Goal: Task Accomplishment & Management: Use online tool/utility

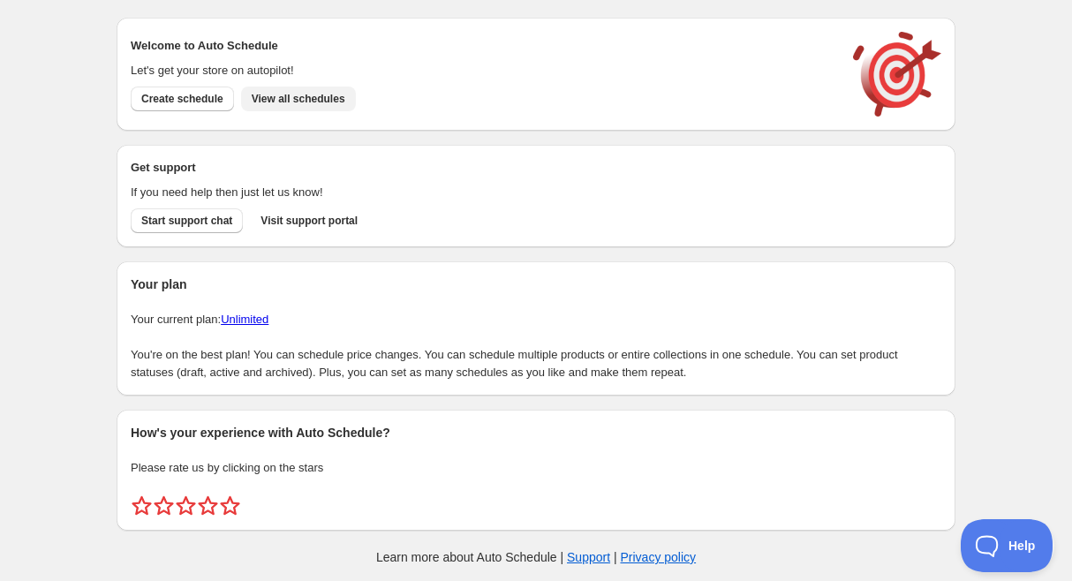
click at [325, 96] on span "View all schedules" at bounding box center [299, 99] width 94 height 14
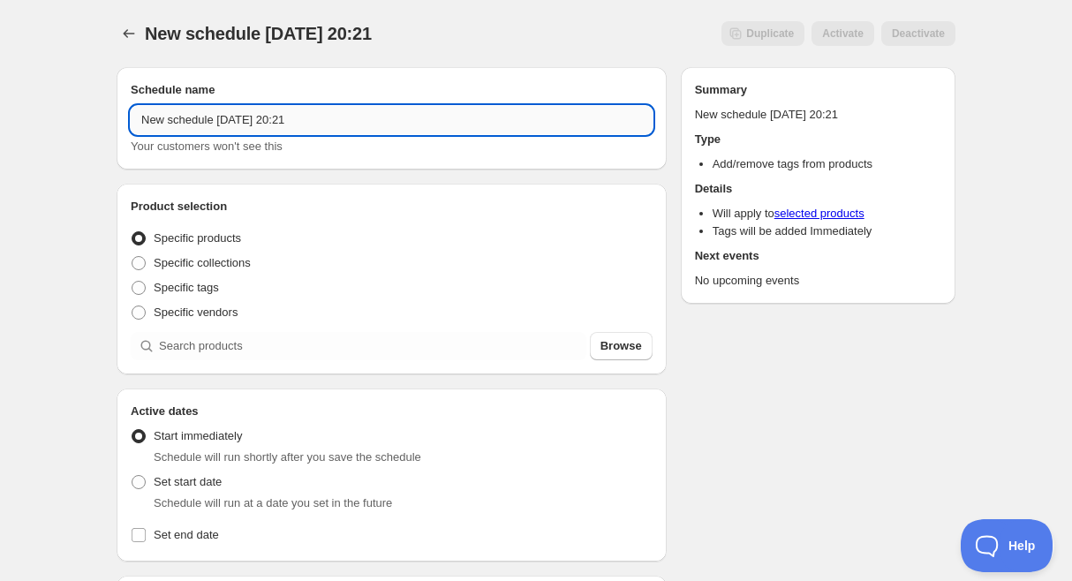
click at [211, 119] on input "New schedule [DATE] 20:21" at bounding box center [392, 120] width 522 height 28
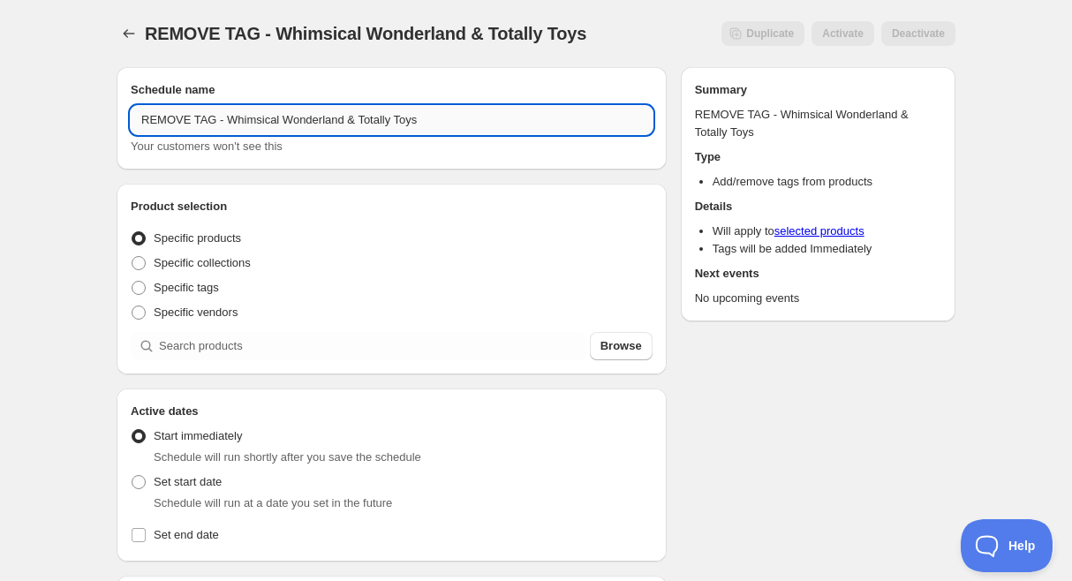
click at [181, 116] on input "REMOVE TAG - Whimsical Wonderland & Totally Toys" at bounding box center [392, 120] width 522 height 28
type input "REMOVE TAG - Whimsical Wonderland & Totally Toys"
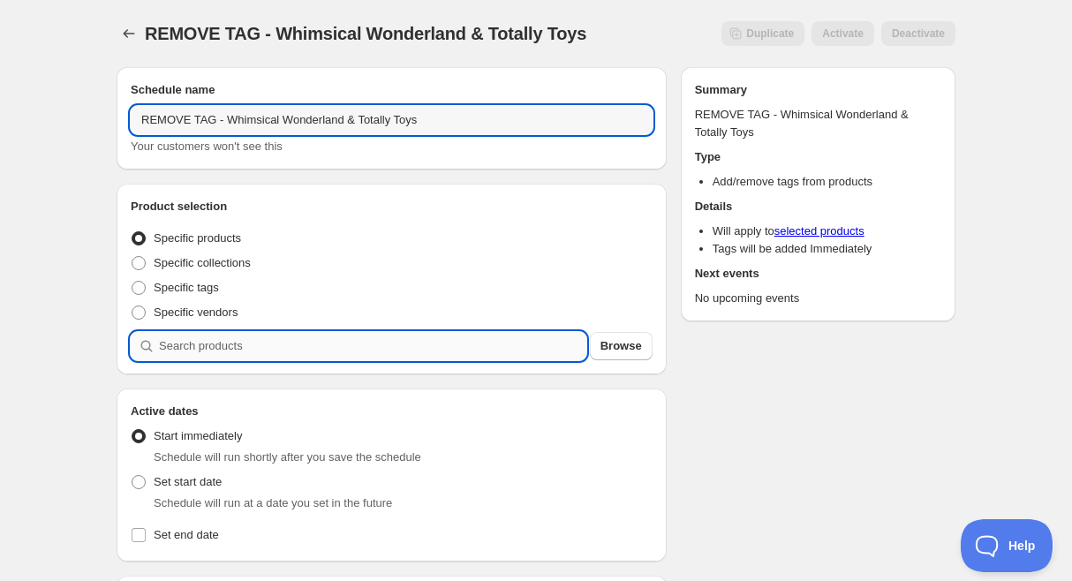
click at [248, 348] on input "search" at bounding box center [372, 346] width 427 height 28
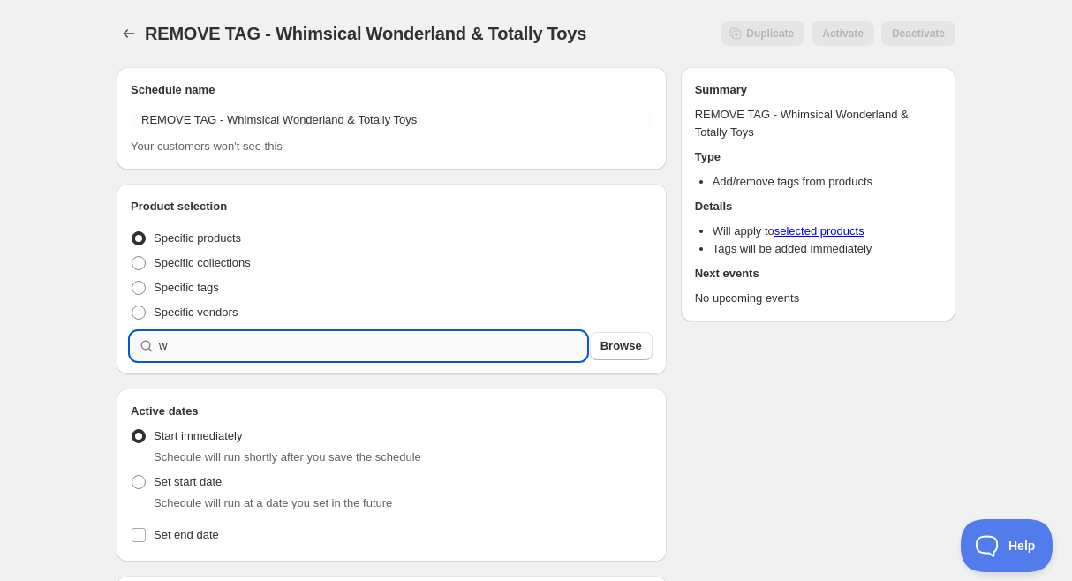
type input "w"
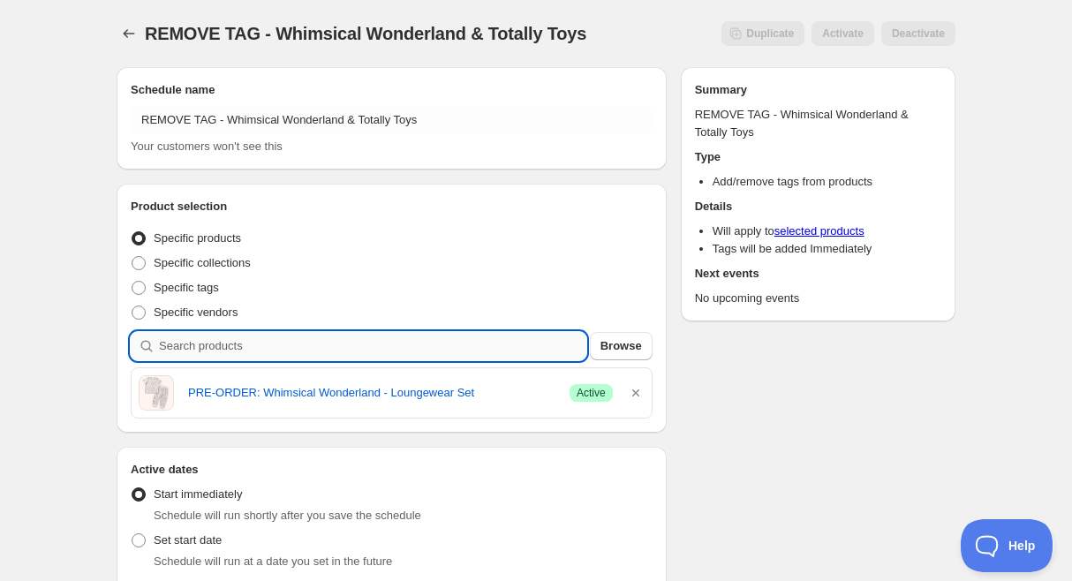
click at [351, 344] on input "search" at bounding box center [372, 346] width 427 height 28
type input "t"
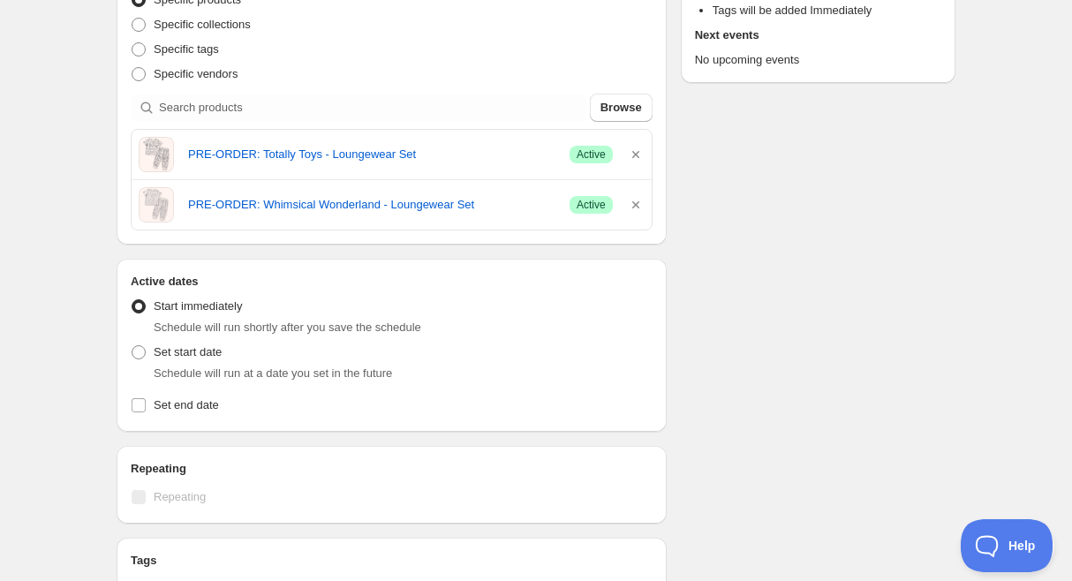
scroll to position [277, 0]
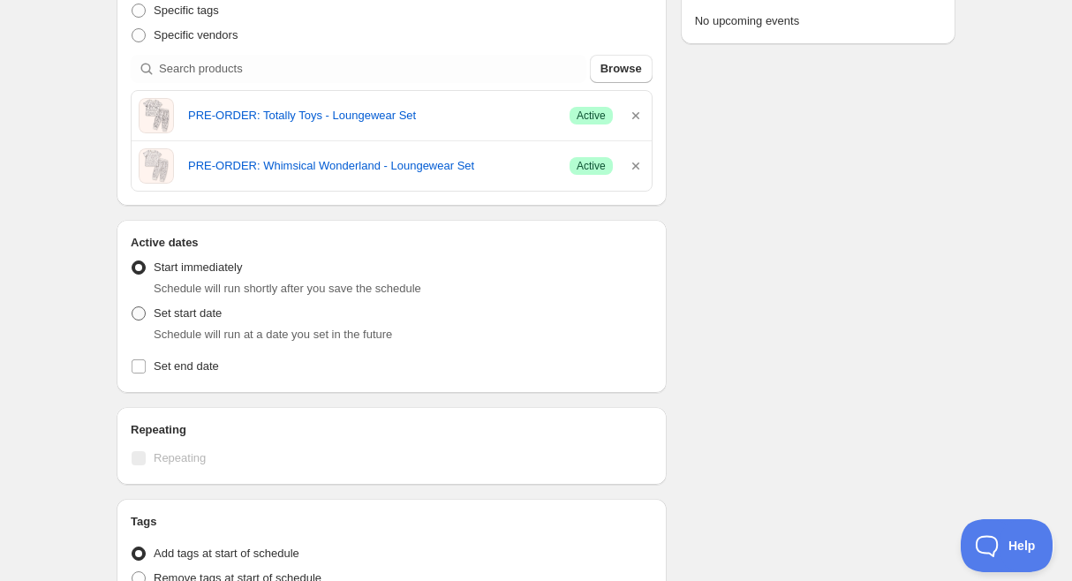
click at [140, 313] on span at bounding box center [139, 313] width 14 height 14
click at [132, 307] on input "Set start date" at bounding box center [132, 306] width 1 height 1
radio input "true"
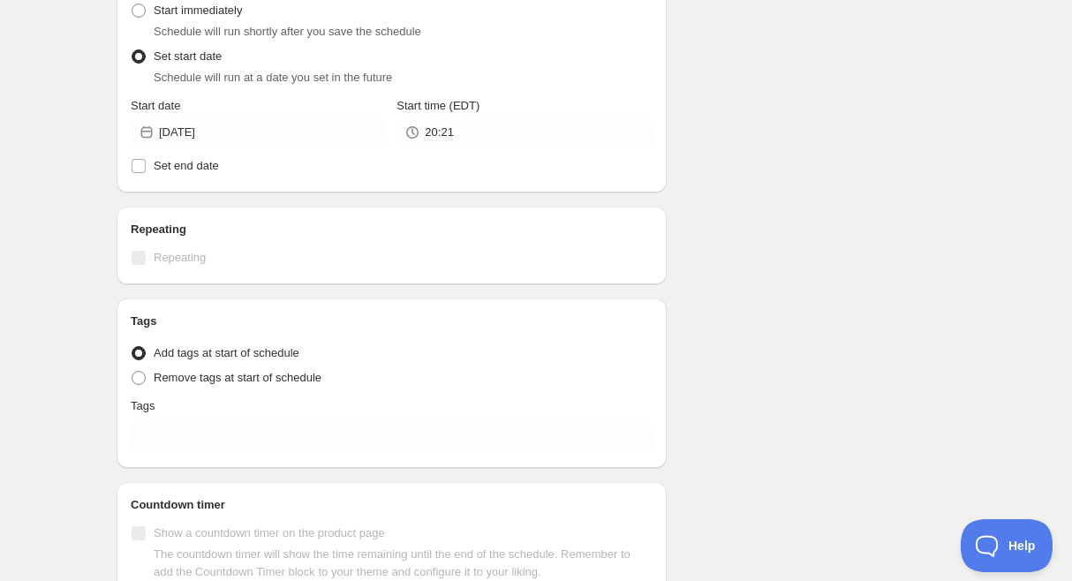
scroll to position [540, 0]
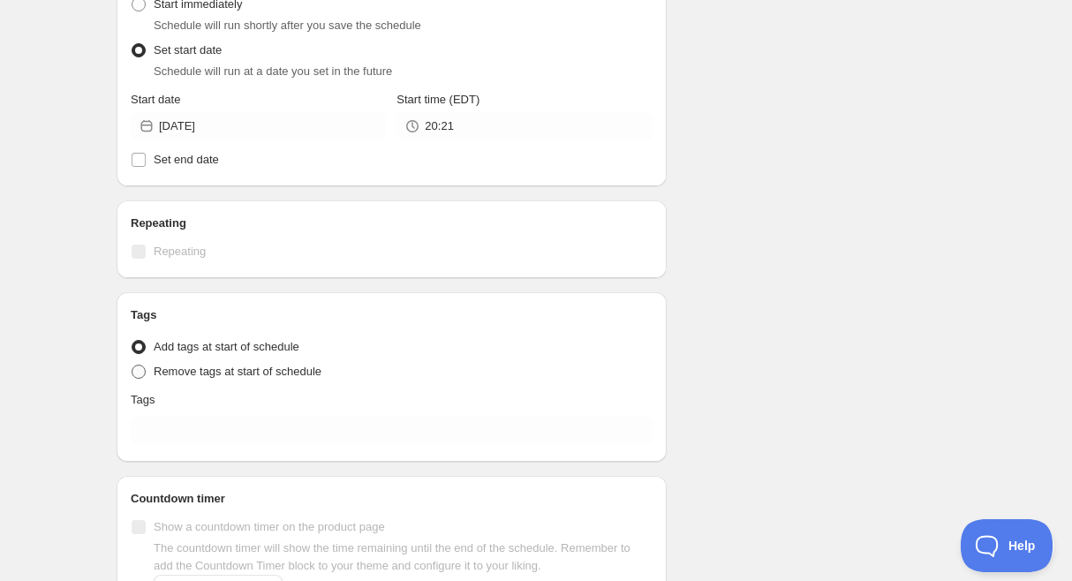
click at [133, 377] on span at bounding box center [139, 372] width 14 height 14
click at [132, 366] on input "Remove tags at start of schedule" at bounding box center [132, 365] width 1 height 1
radio input "true"
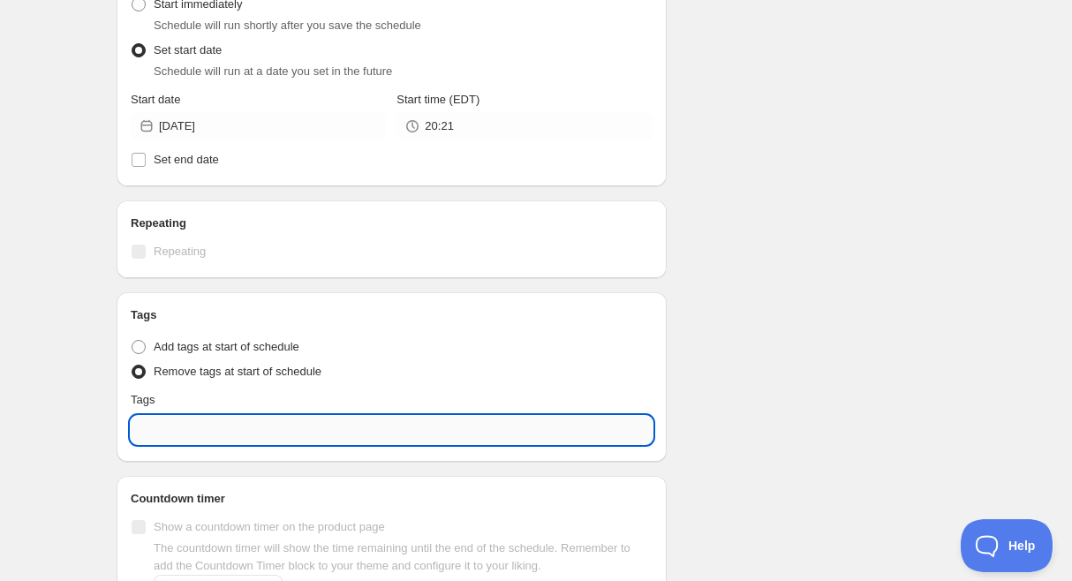
click at [219, 434] on input "text" at bounding box center [392, 430] width 522 height 28
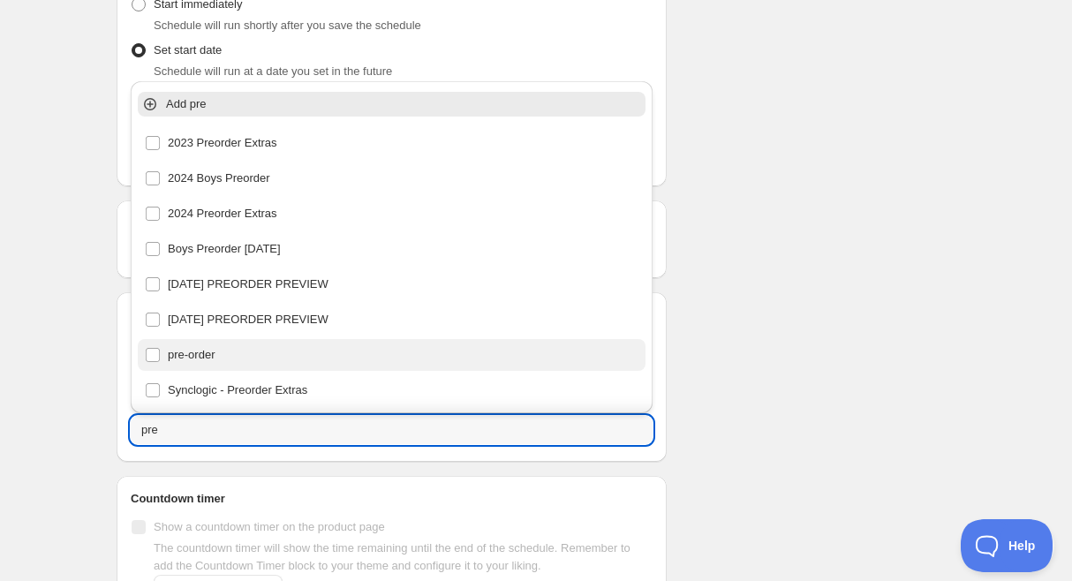
click at [188, 355] on div "pre-order" at bounding box center [392, 355] width 494 height 25
type input "pre-order"
checkbox input "true"
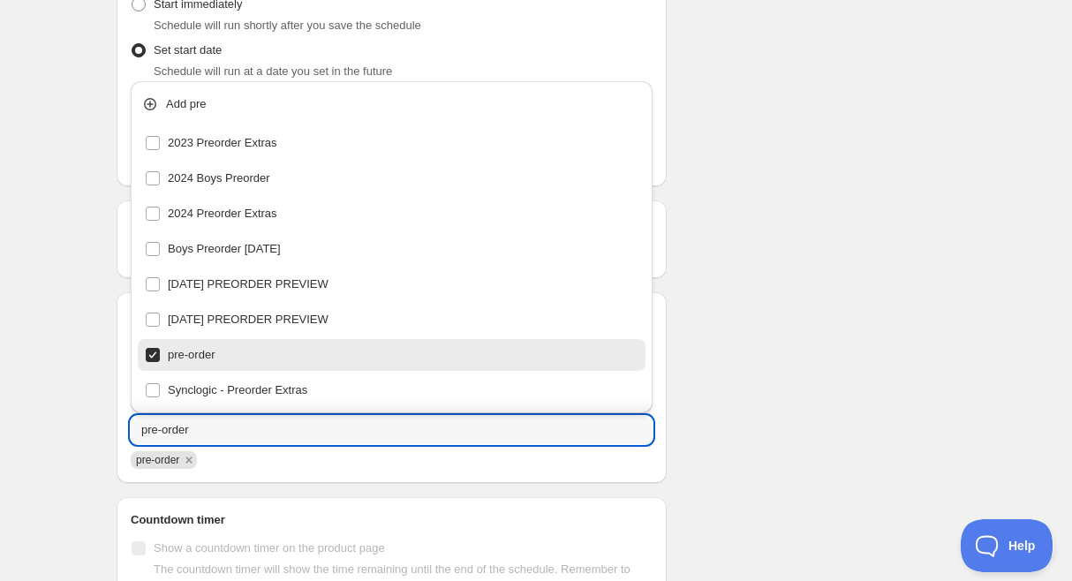
click at [728, 402] on div "Schedule name REMOVE TAG - Whimsical Wonderland & Totally Toys Your customers w…" at bounding box center [528, 97] width 853 height 1168
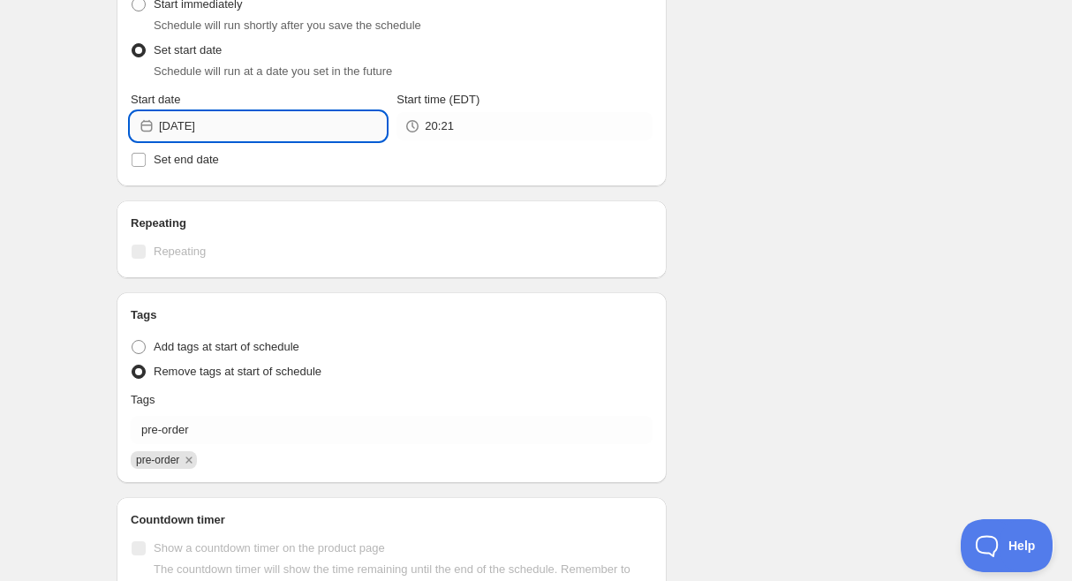
click at [283, 126] on input "[DATE]" at bounding box center [272, 126] width 227 height 28
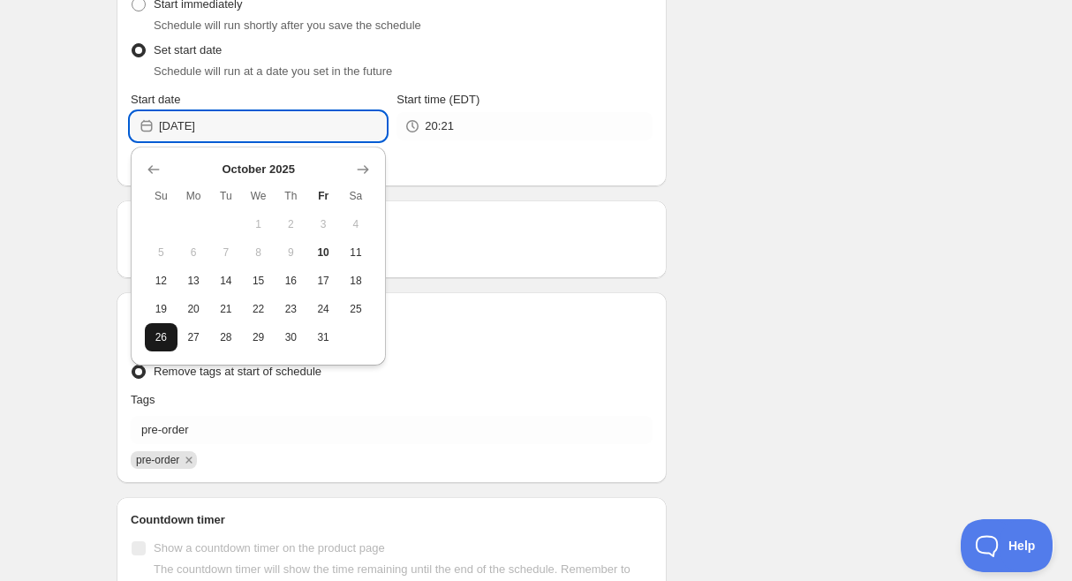
click at [164, 340] on span "26" at bounding box center [161, 337] width 19 height 14
type input "[DATE]"
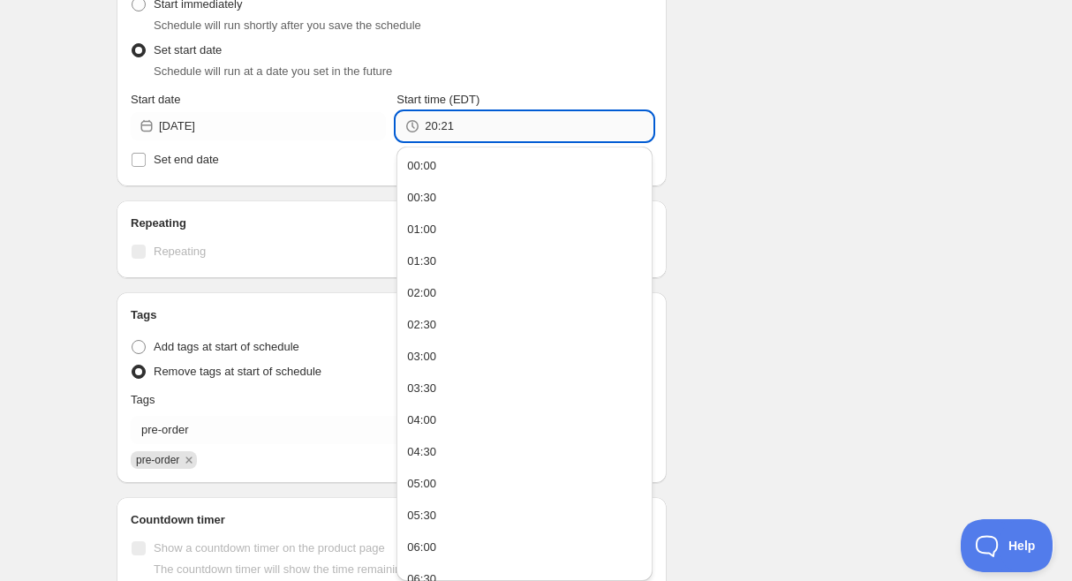
click at [495, 129] on input "20:21" at bounding box center [538, 126] width 227 height 28
type input "11:59"
click at [768, 140] on div "Schedule name REMOVE TAG - Whimsical Wonderland & Totally Toys Your customers w…" at bounding box center [528, 97] width 853 height 1168
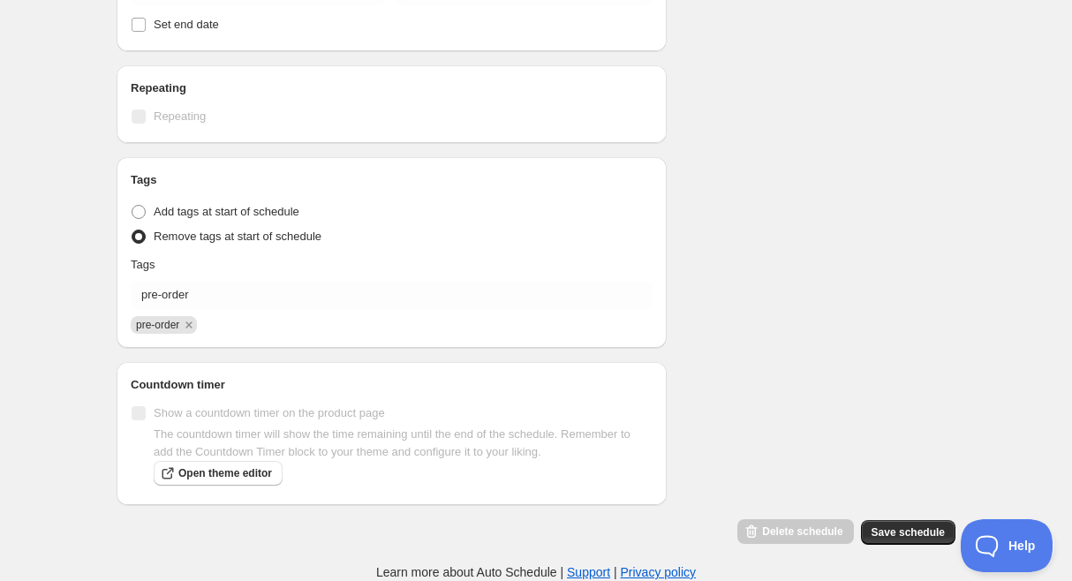
scroll to position [676, 0]
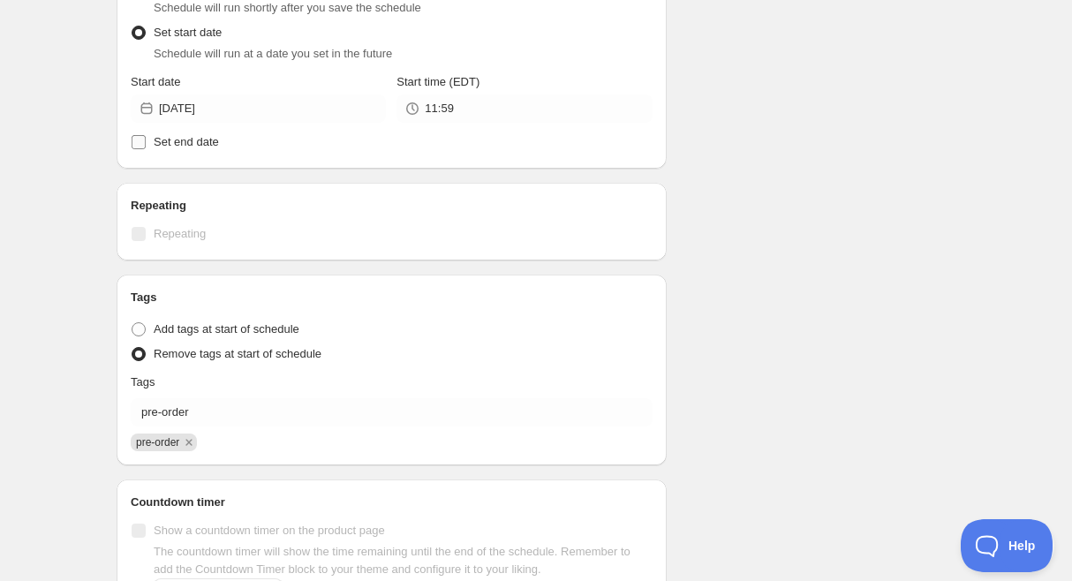
click at [156, 145] on span "Set end date" at bounding box center [186, 141] width 65 height 13
click at [146, 145] on input "Set end date" at bounding box center [139, 142] width 14 height 14
checkbox input "true"
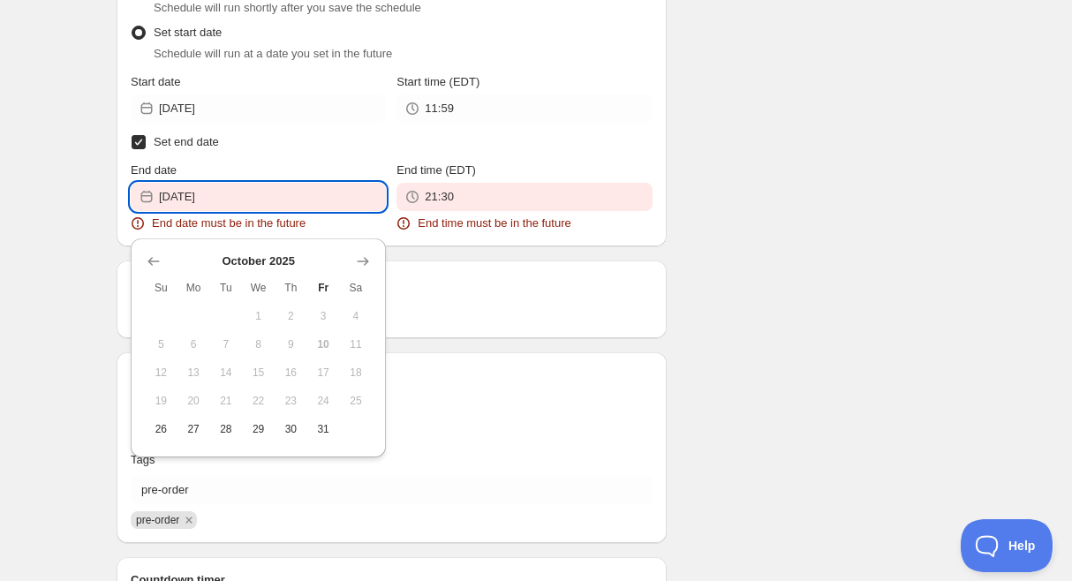
click at [250, 201] on input "[DATE]" at bounding box center [272, 197] width 227 height 28
click at [324, 424] on span "31" at bounding box center [323, 429] width 19 height 14
type input "[DATE]"
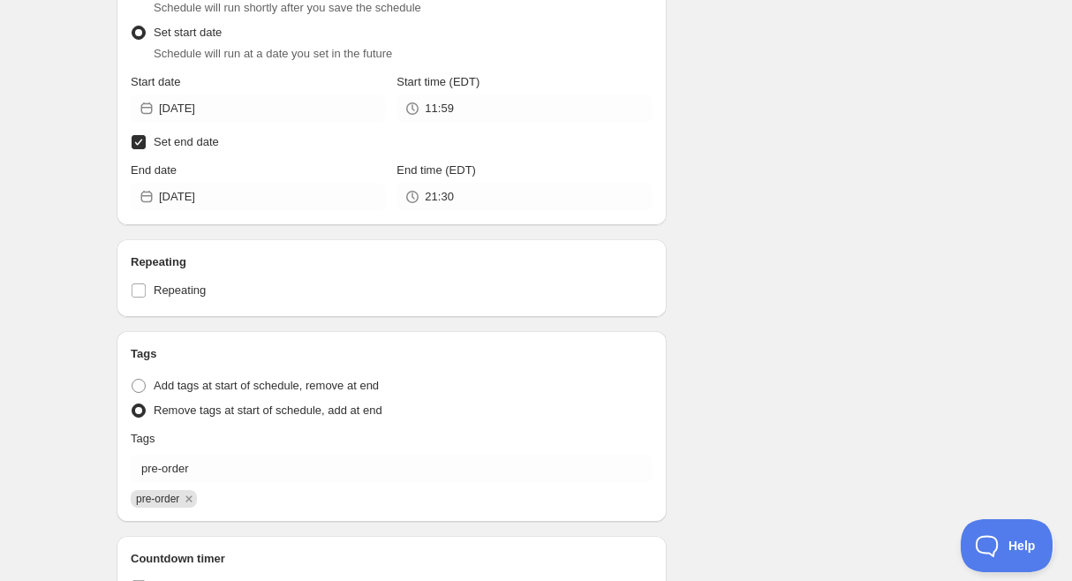
click at [146, 143] on span at bounding box center [139, 142] width 16 height 16
click at [146, 143] on input "Set end date" at bounding box center [139, 142] width 14 height 14
checkbox input "false"
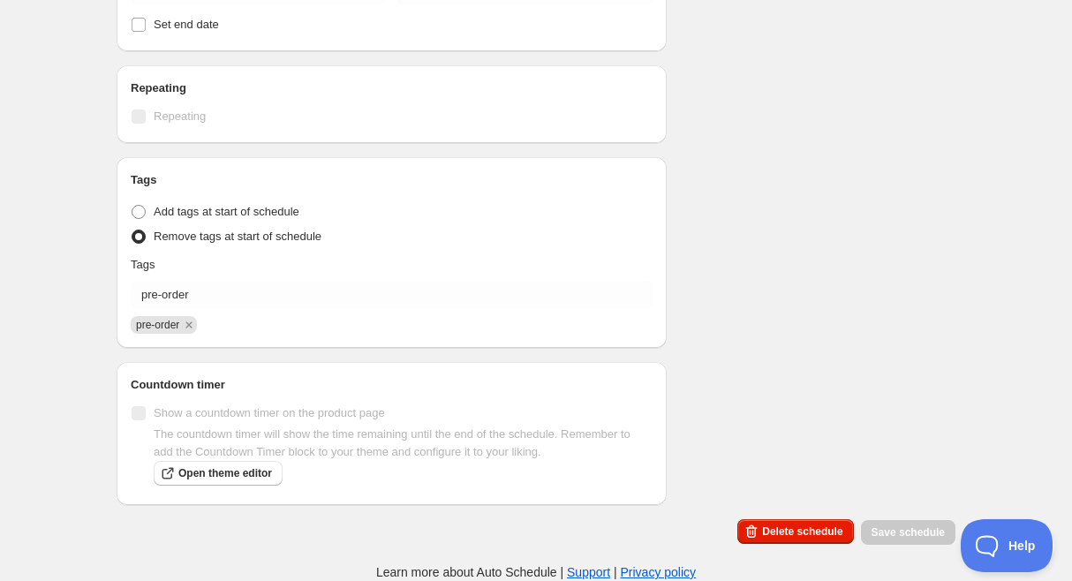
scroll to position [18, 0]
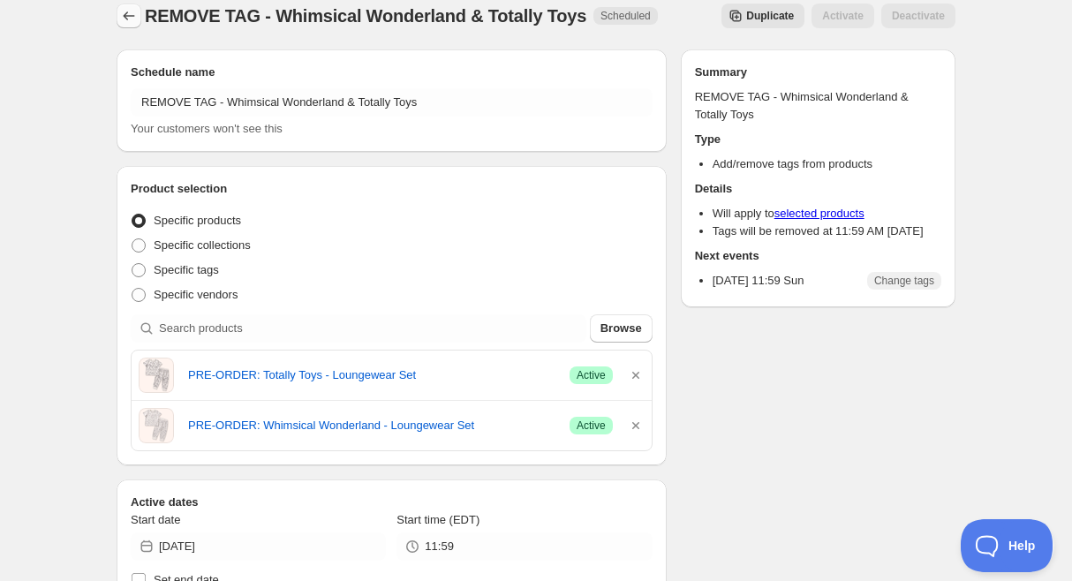
click at [137, 11] on icon "Schedules" at bounding box center [129, 16] width 18 height 18
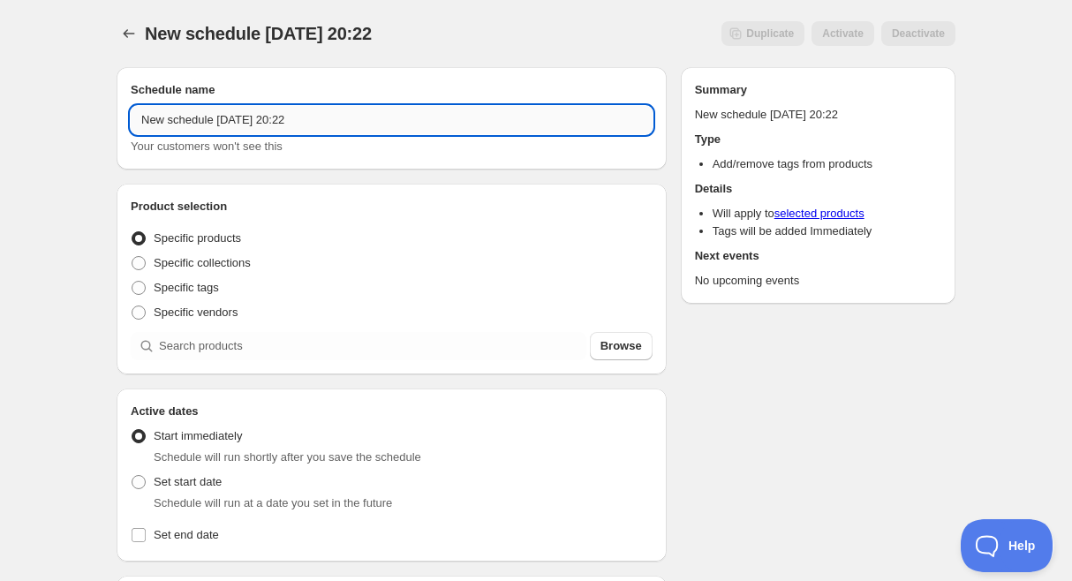
click at [217, 118] on input "New schedule [DATE] 20:22" at bounding box center [392, 120] width 522 height 28
paste input "REMOVE TAG - Whimsical Wonderland & Totally Toys"
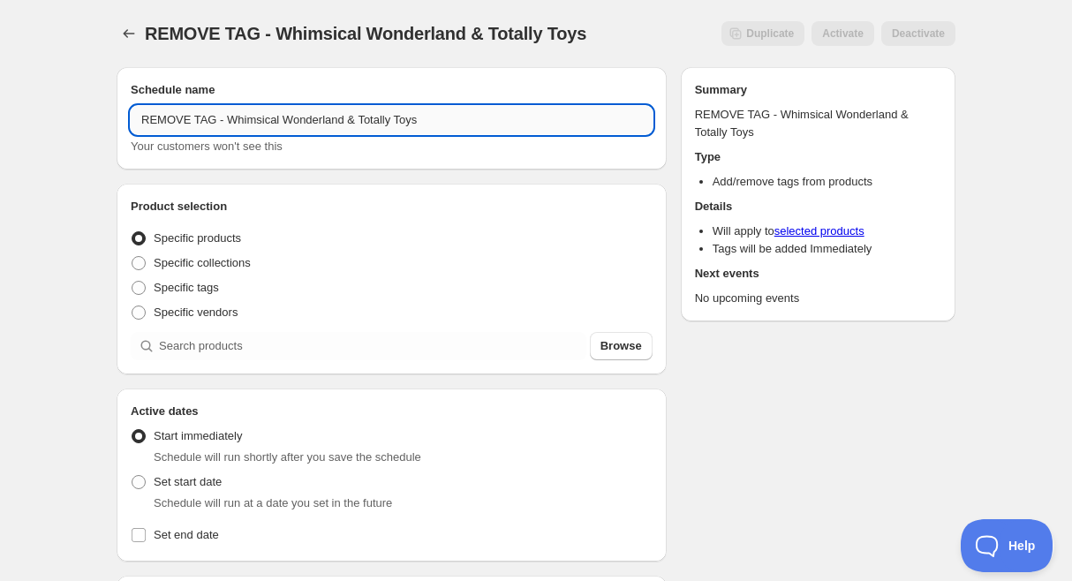
click at [149, 122] on input "REMOVE TAG - Whimsical Wonderland & Totally Toys" at bounding box center [392, 120] width 522 height 28
type input "ADD TAG - Whimsical Wonderland & Totally Toys"
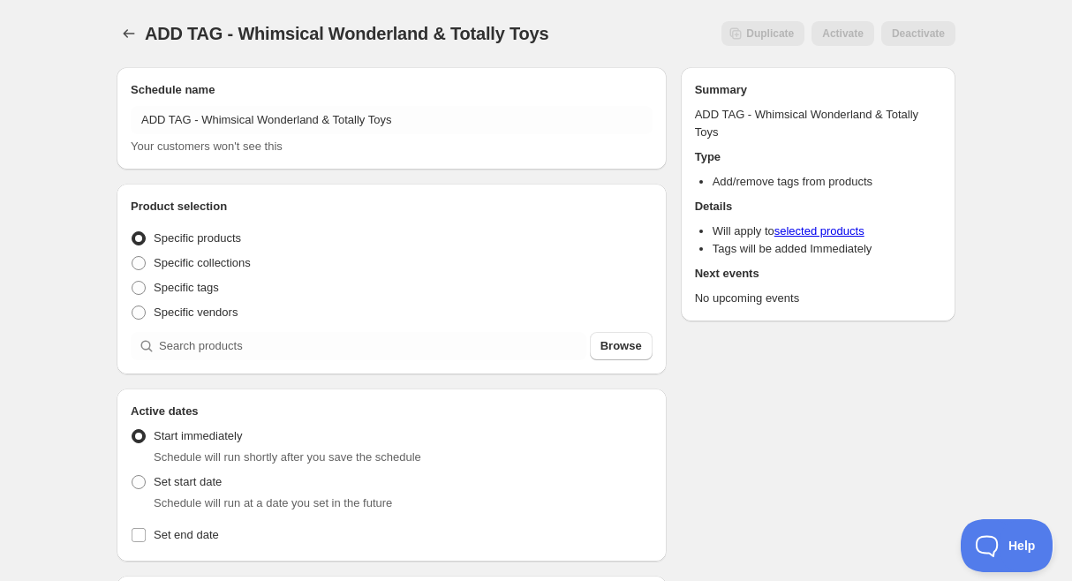
click at [84, 225] on div "ADD TAG - Whimsical Wonderland & Totally Toys. This page is ready ADD TAG - Whi…" at bounding box center [536, 535] width 1072 height 1070
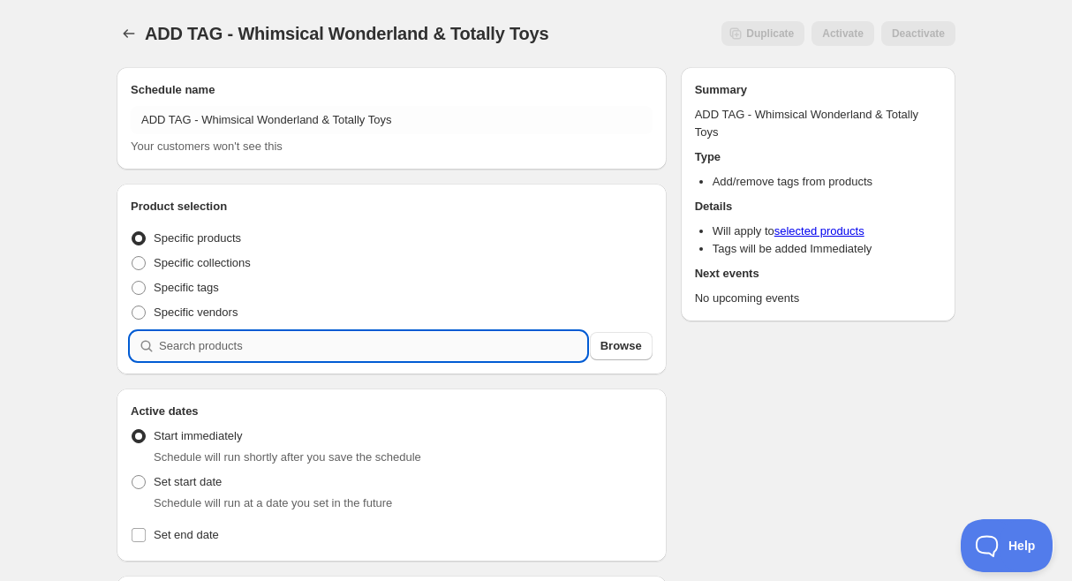
click at [278, 348] on input "search" at bounding box center [372, 346] width 427 height 28
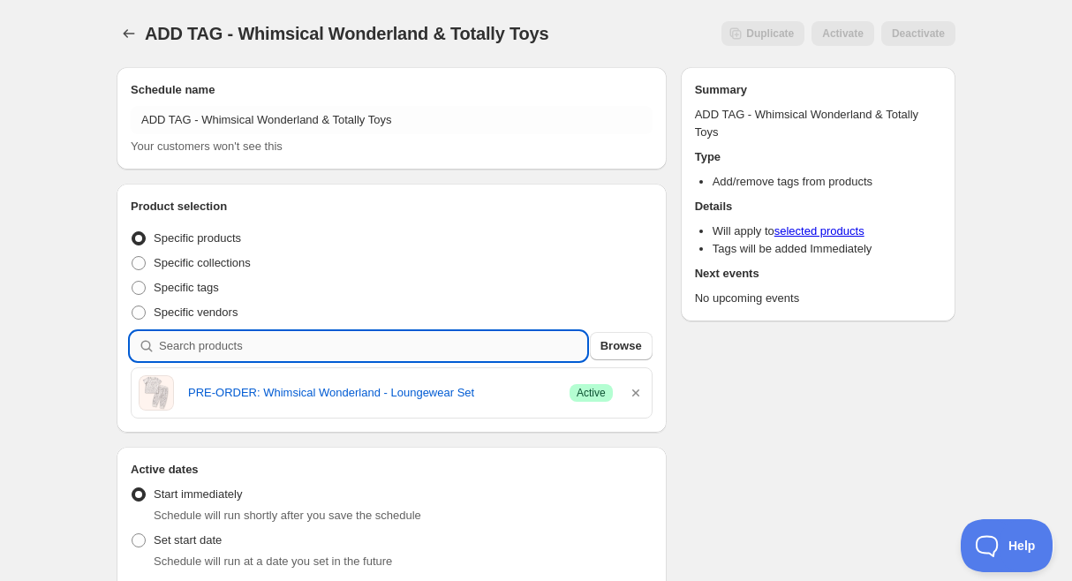
click at [263, 345] on input "search" at bounding box center [372, 346] width 427 height 28
type input "t"
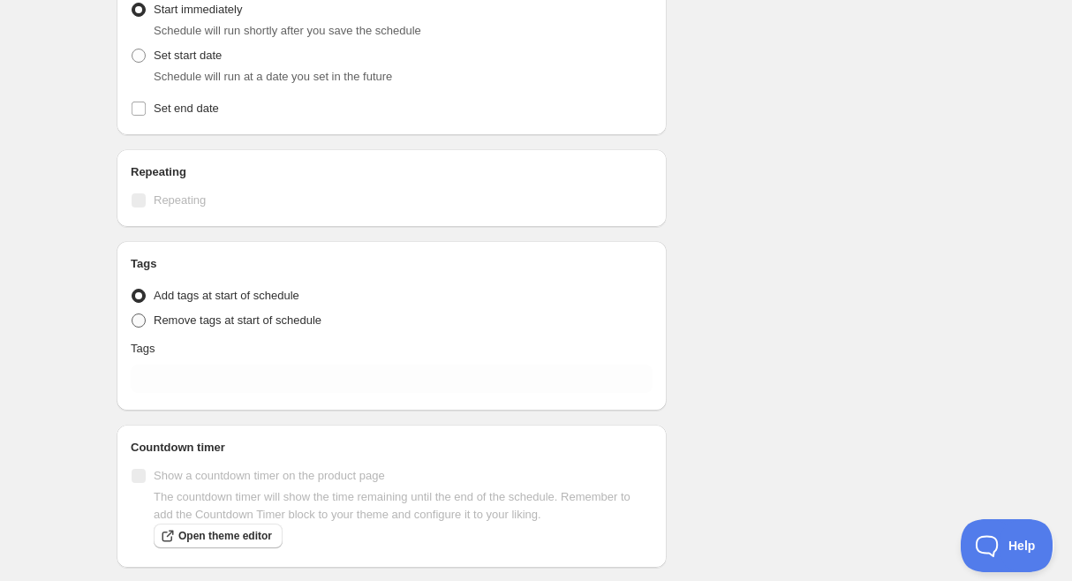
scroll to position [544, 0]
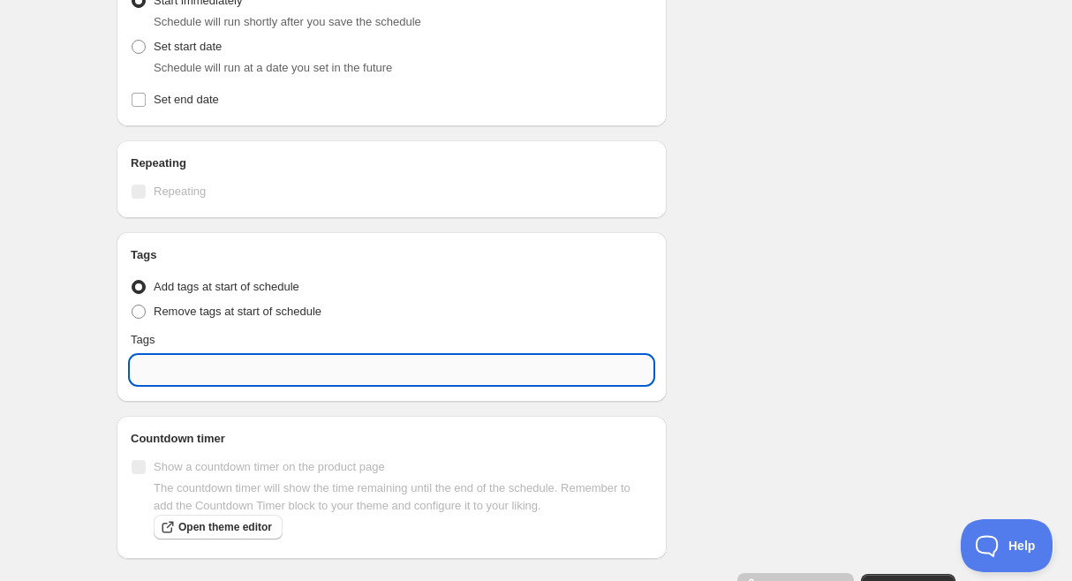
click at [311, 375] on input "text" at bounding box center [392, 370] width 522 height 28
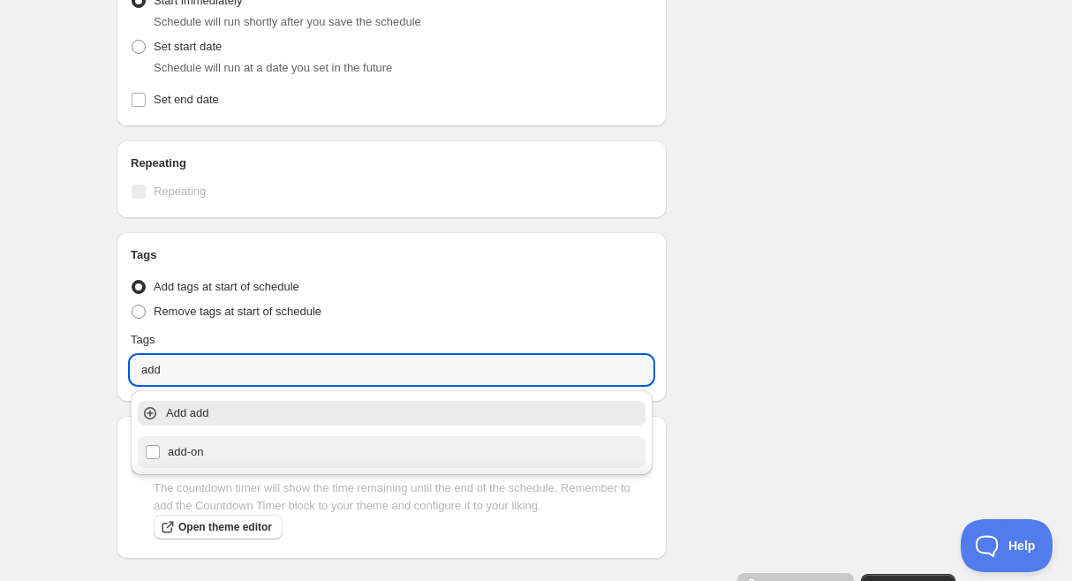
click at [232, 456] on div "add-on" at bounding box center [392, 452] width 494 height 25
type input "add-on"
checkbox input "true"
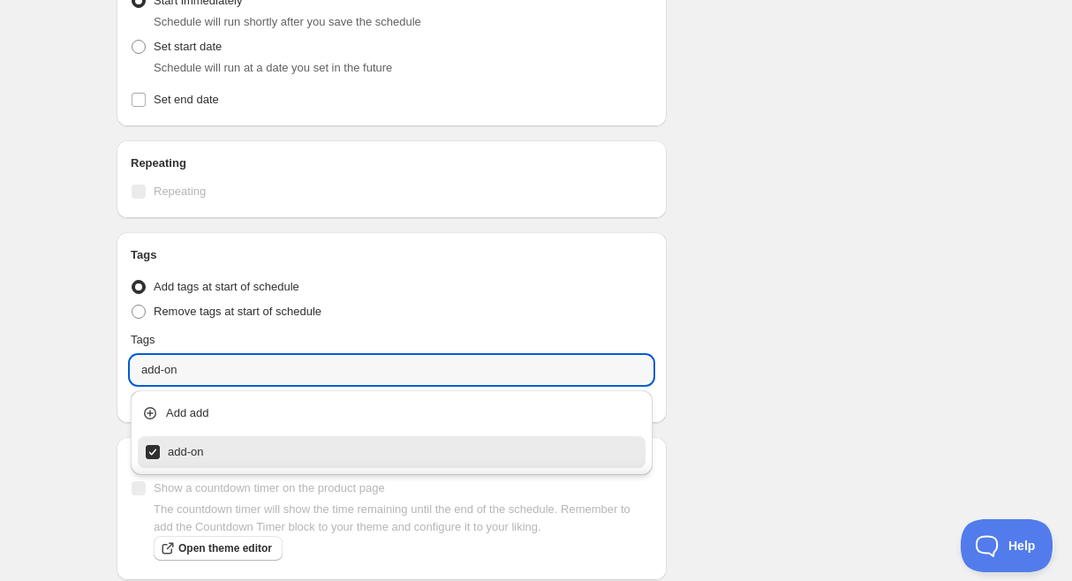
click at [740, 339] on div "Schedule name ADD TAG - Whimsical Wonderland & Totally Toys Your customers won'…" at bounding box center [528, 65] width 853 height 1112
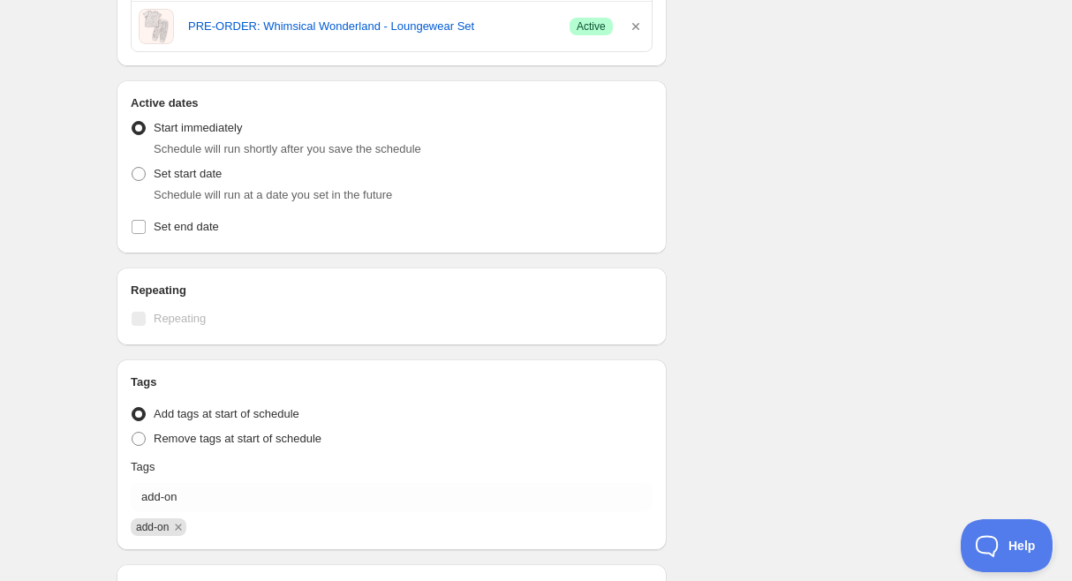
scroll to position [324, 0]
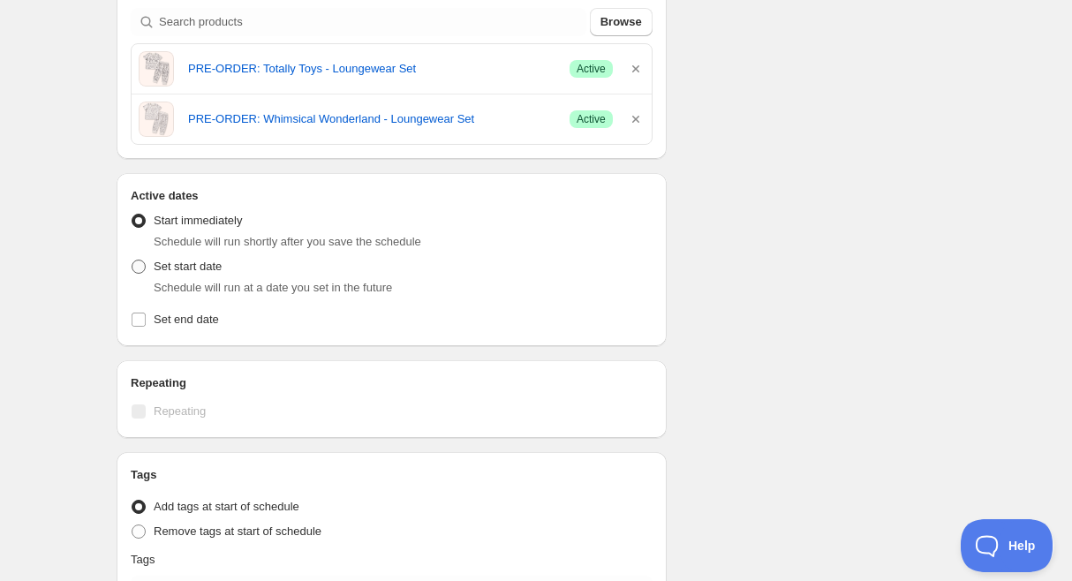
click at [141, 268] on span at bounding box center [139, 267] width 14 height 14
click at [132, 260] on input "Set start date" at bounding box center [132, 260] width 1 height 1
radio input "true"
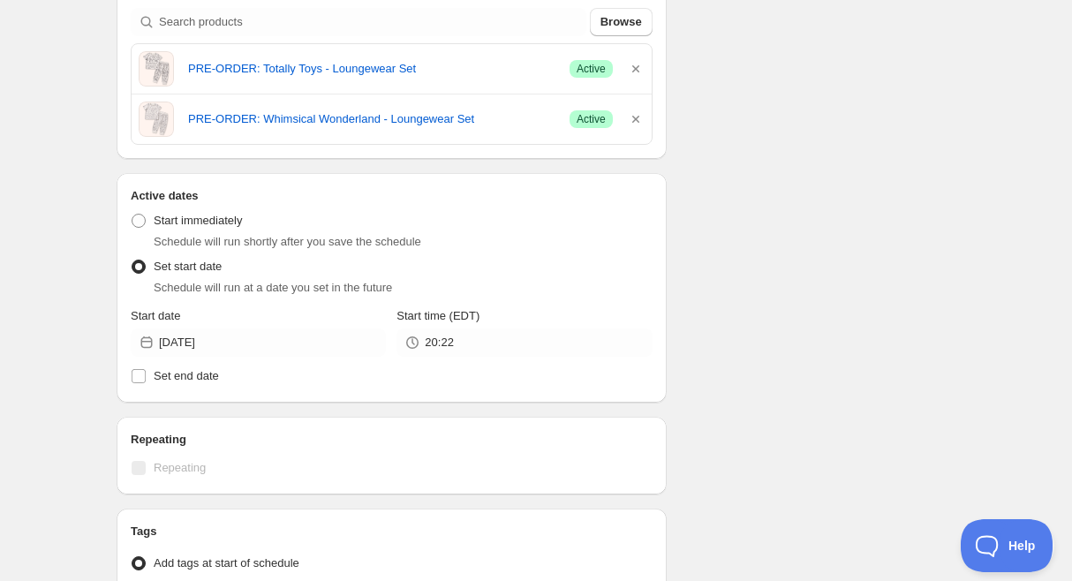
click at [322, 360] on div "Active Date Type Start immediately Schedule will run shortly after you save the…" at bounding box center [392, 297] width 522 height 184
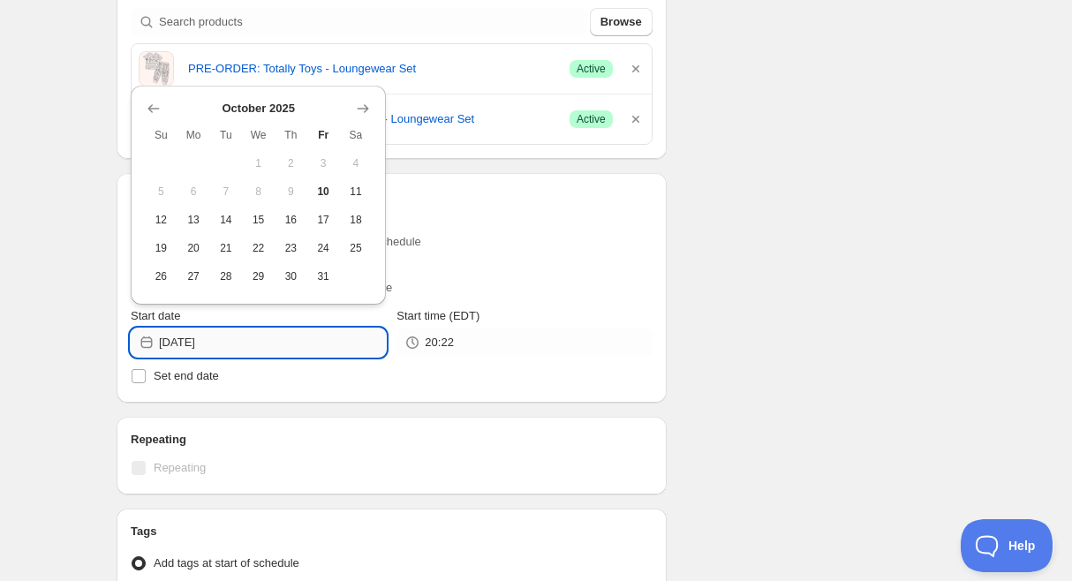
click at [318, 346] on input "[DATE]" at bounding box center [272, 342] width 227 height 28
click at [197, 283] on button "27" at bounding box center [193, 276] width 33 height 28
type input "[DATE]"
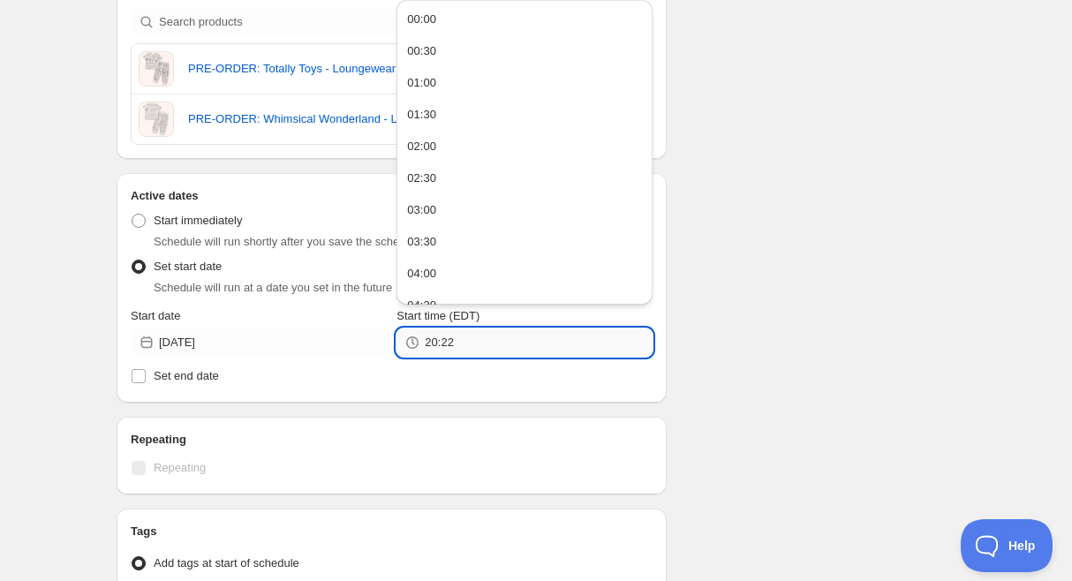
click at [540, 346] on input "20:22" at bounding box center [538, 342] width 227 height 28
click at [540, 345] on input "20:22" at bounding box center [538, 342] width 227 height 28
type input "09:00"
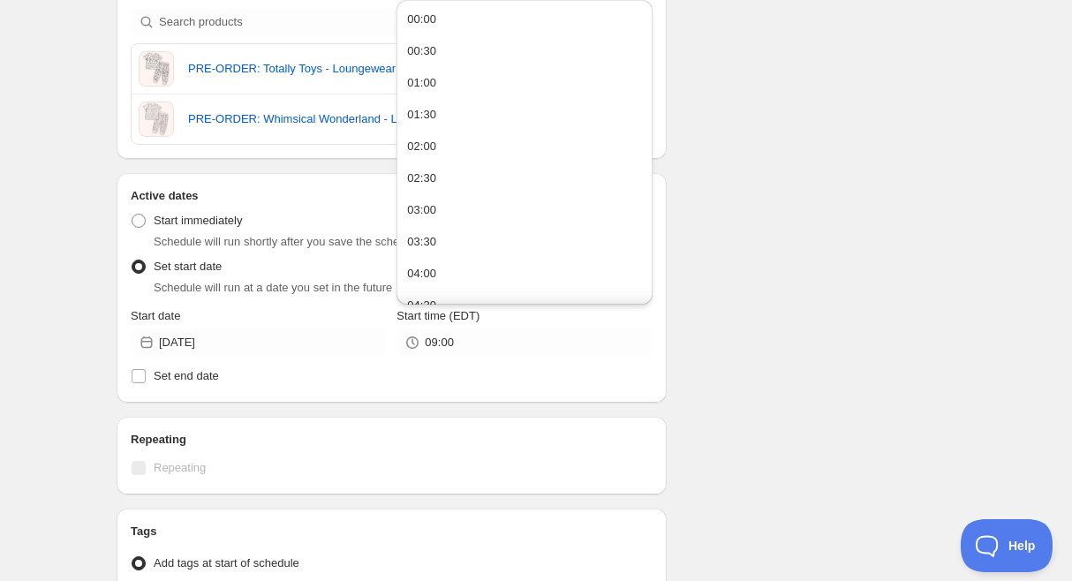
click at [763, 381] on div "Schedule name ADD TAG - Whimsical Wonderland & Totally Toys Your customers won'…" at bounding box center [528, 313] width 853 height 1168
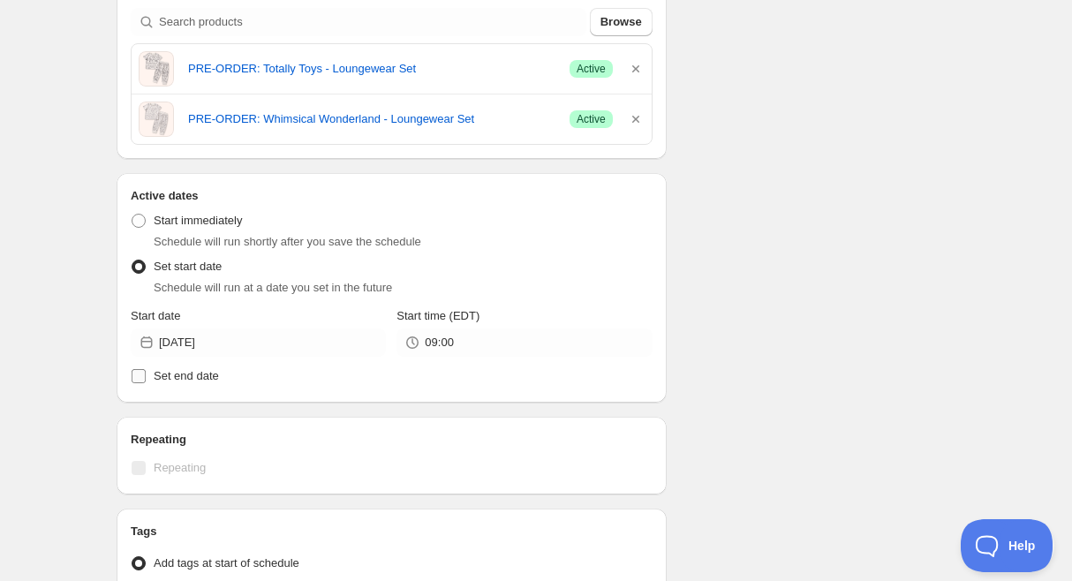
click at [166, 371] on span "Set end date" at bounding box center [186, 375] width 65 height 13
click at [146, 371] on input "Set end date" at bounding box center [139, 376] width 14 height 14
checkbox input "true"
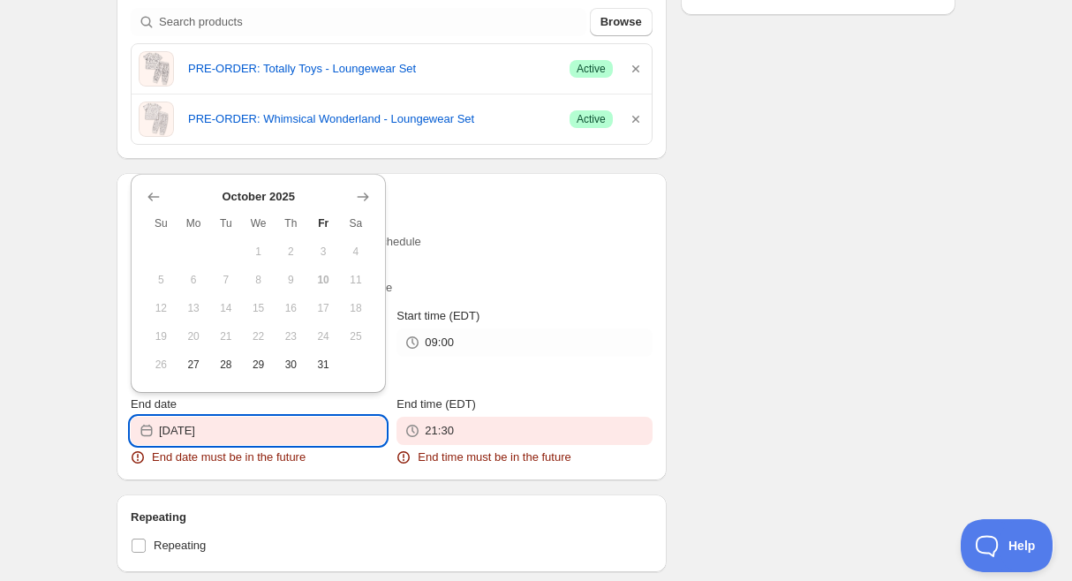
click at [328, 437] on input "[DATE]" at bounding box center [272, 431] width 227 height 28
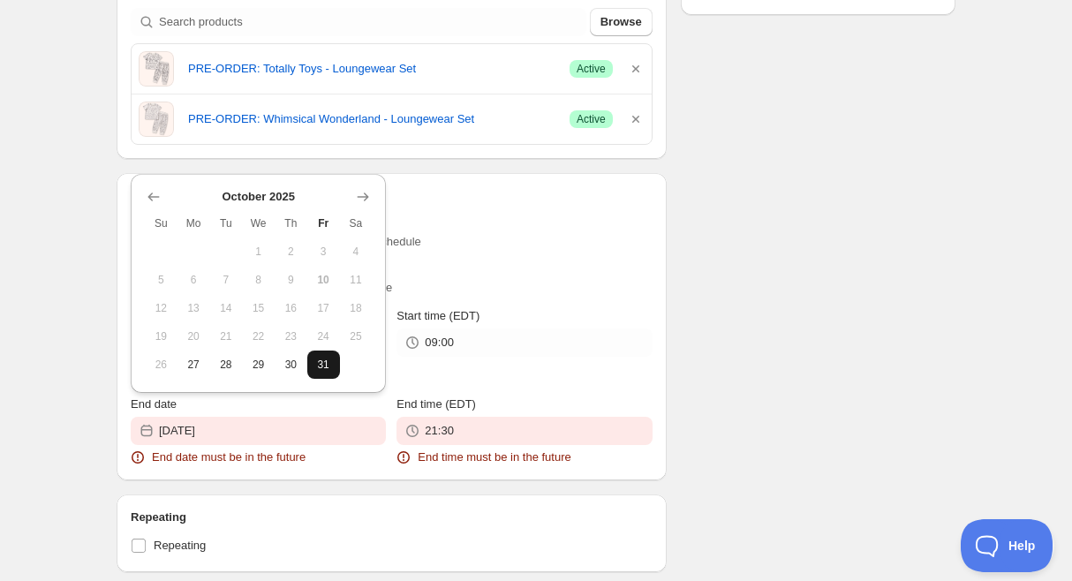
click at [321, 363] on span "31" at bounding box center [323, 365] width 19 height 14
type input "[DATE]"
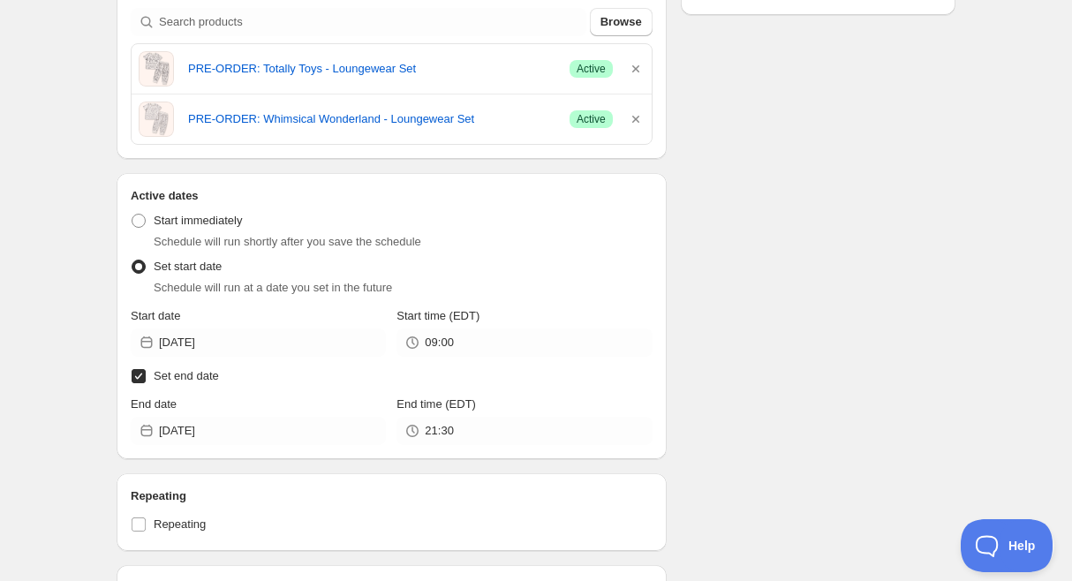
click at [140, 378] on input "Set end date" at bounding box center [139, 376] width 14 height 14
checkbox input "false"
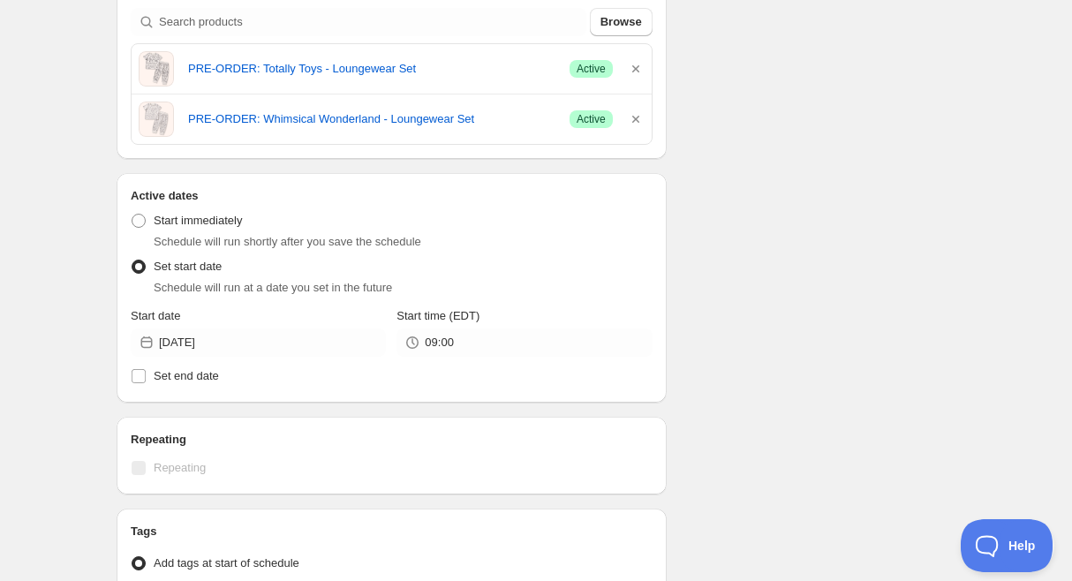
click at [768, 447] on div "Schedule name ADD TAG - Whimsical Wonderland & Totally Toys Your customers won'…" at bounding box center [528, 313] width 853 height 1168
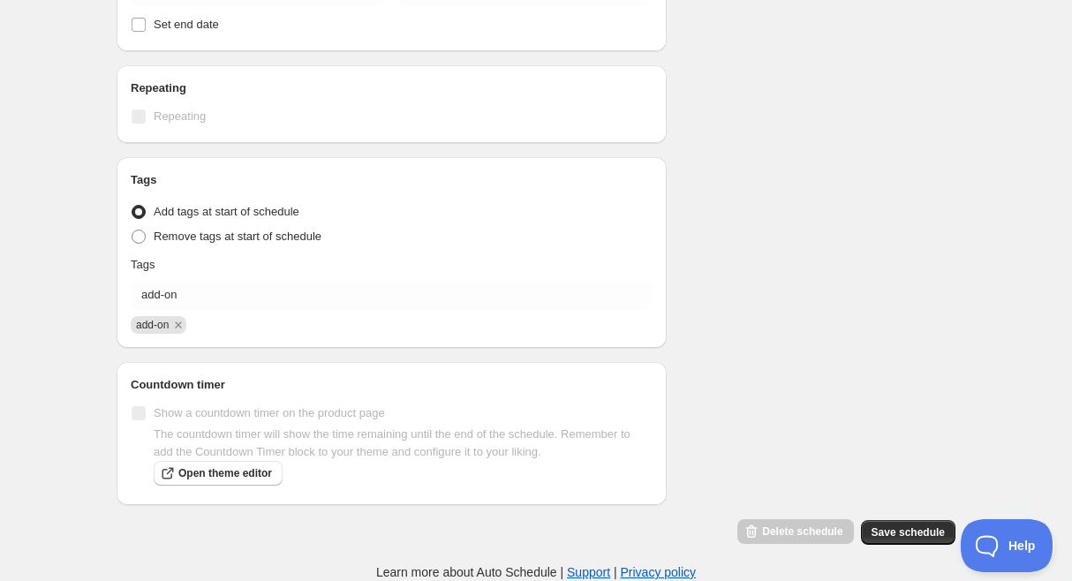
scroll to position [676, 0]
click at [911, 543] on button "Save schedule" at bounding box center [908, 532] width 94 height 25
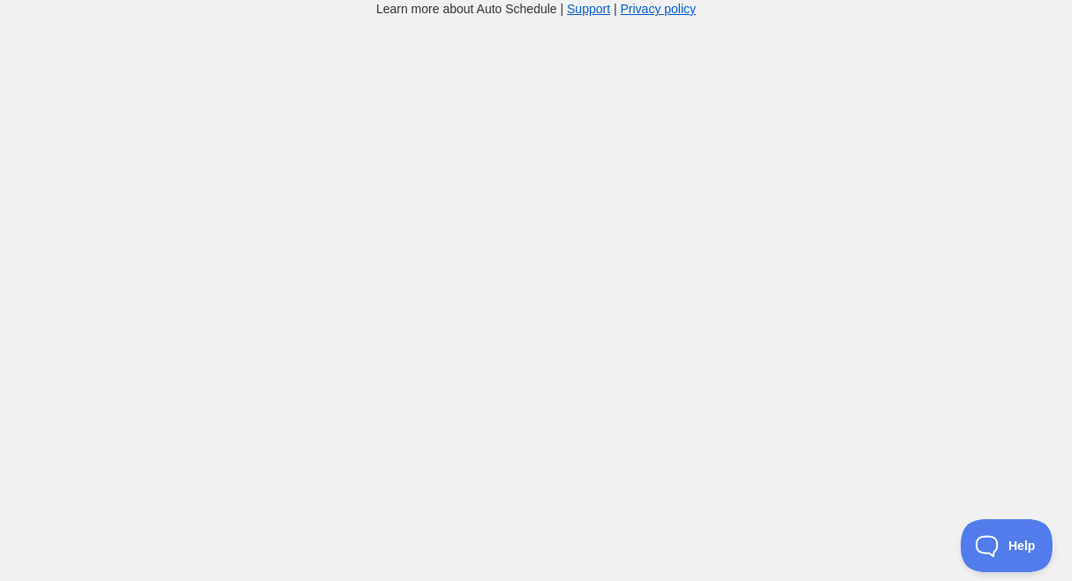
scroll to position [18, 0]
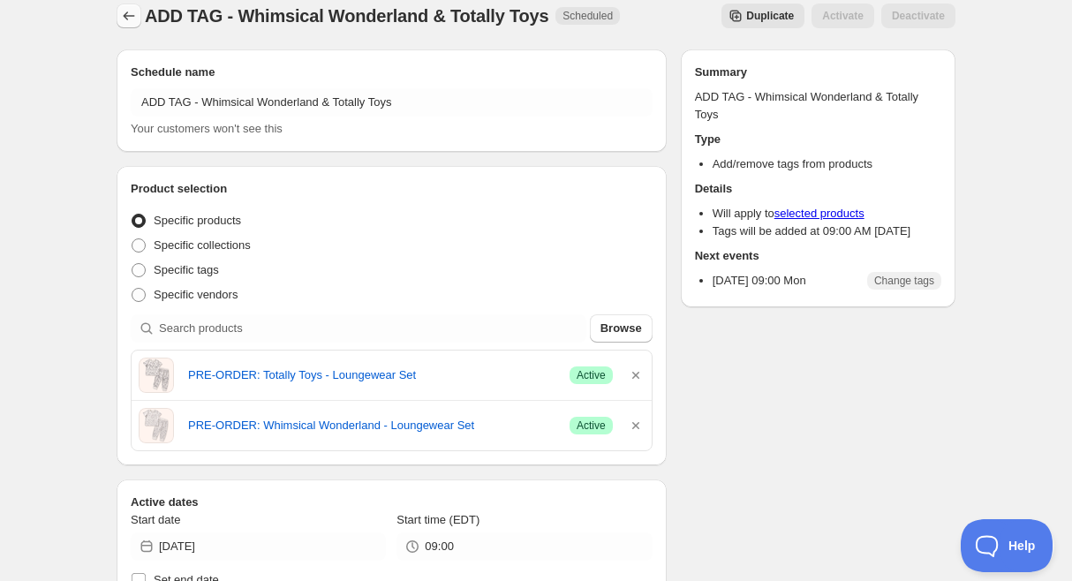
click at [131, 16] on icon "Schedules" at bounding box center [129, 16] width 18 height 18
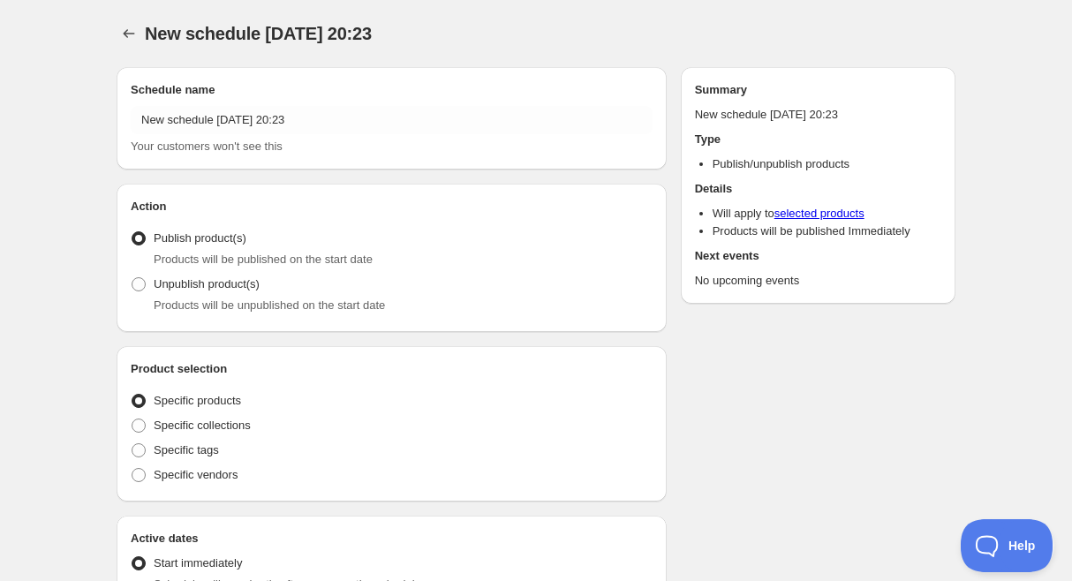
radio input "true"
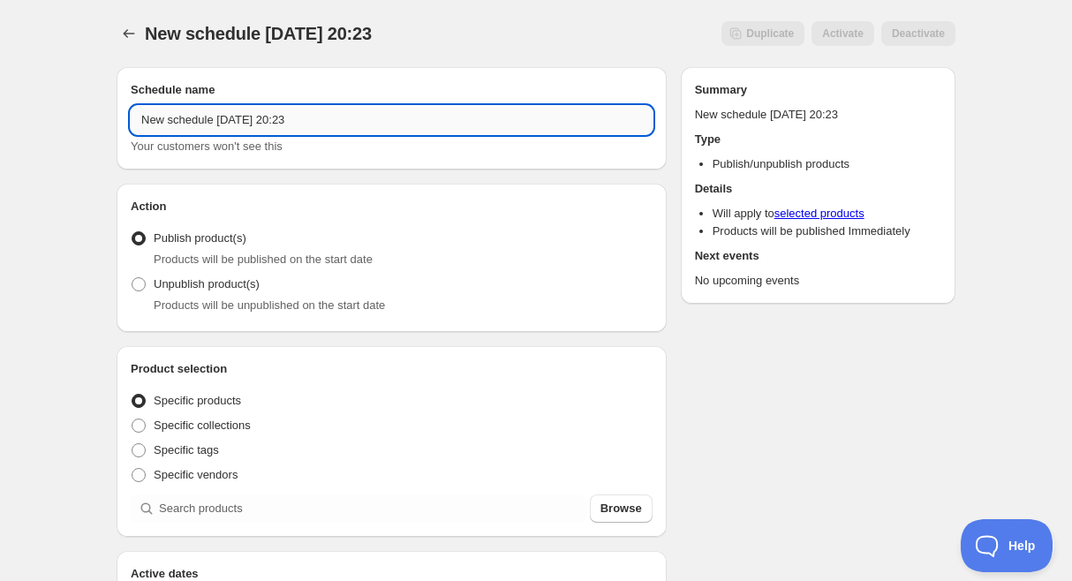
click at [264, 118] on input "New schedule [DATE] 20:23" at bounding box center [392, 120] width 522 height 28
paste input "REMOVE TAG - Whimsical Wonderland & Totally Toys"
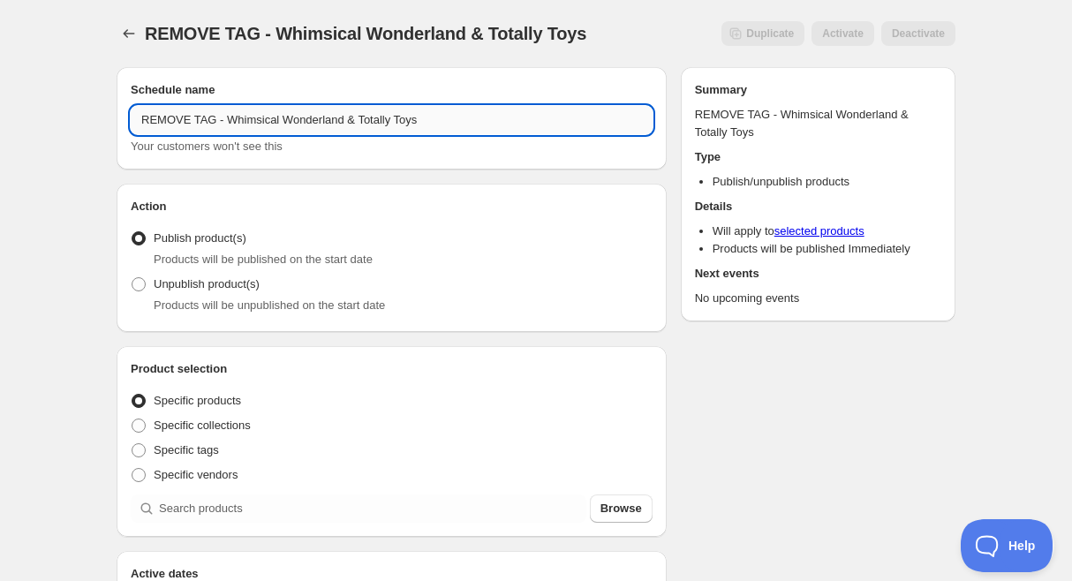
click at [200, 120] on input "REMOVE TAG - Whimsical Wonderland & Totally Toys" at bounding box center [392, 120] width 522 height 28
type input "ADD ON END - Whimsical Wonderland & Totally Toys"
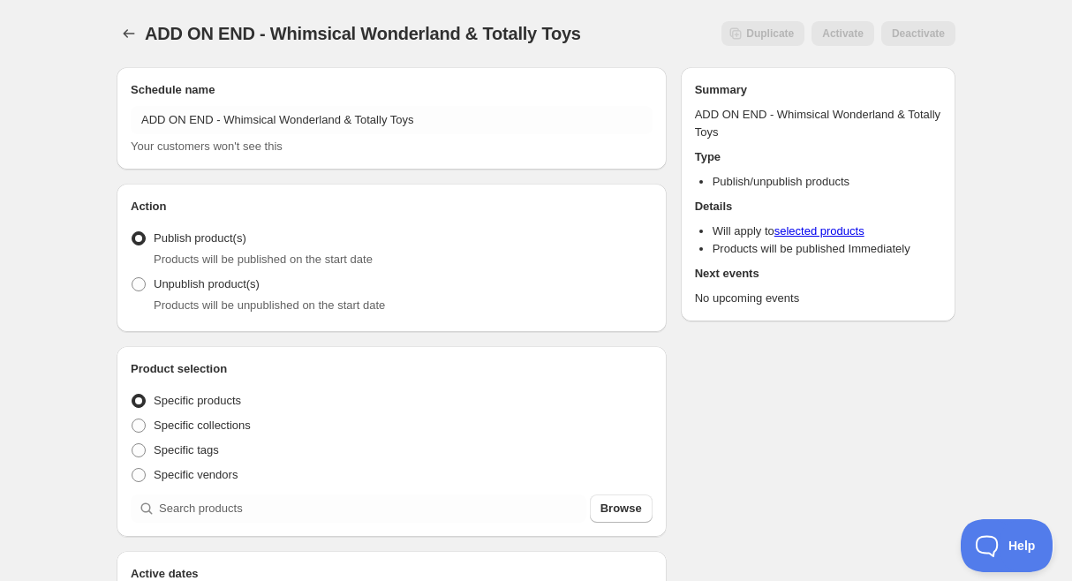
click at [138, 283] on span at bounding box center [139, 284] width 14 height 14
click at [132, 278] on input "Unpublish product(s)" at bounding box center [132, 277] width 1 height 1
radio input "true"
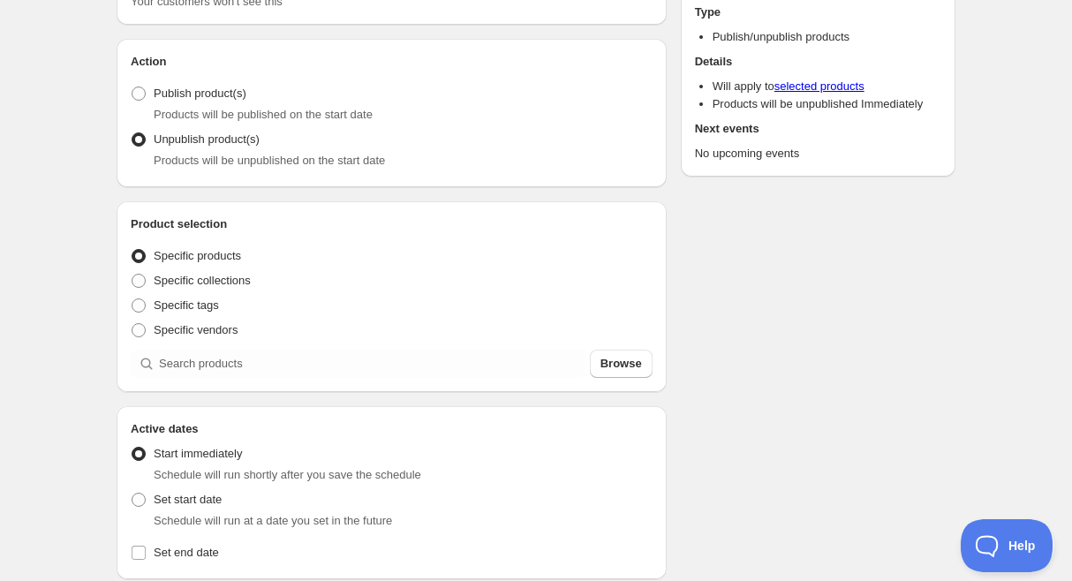
scroll to position [147, 0]
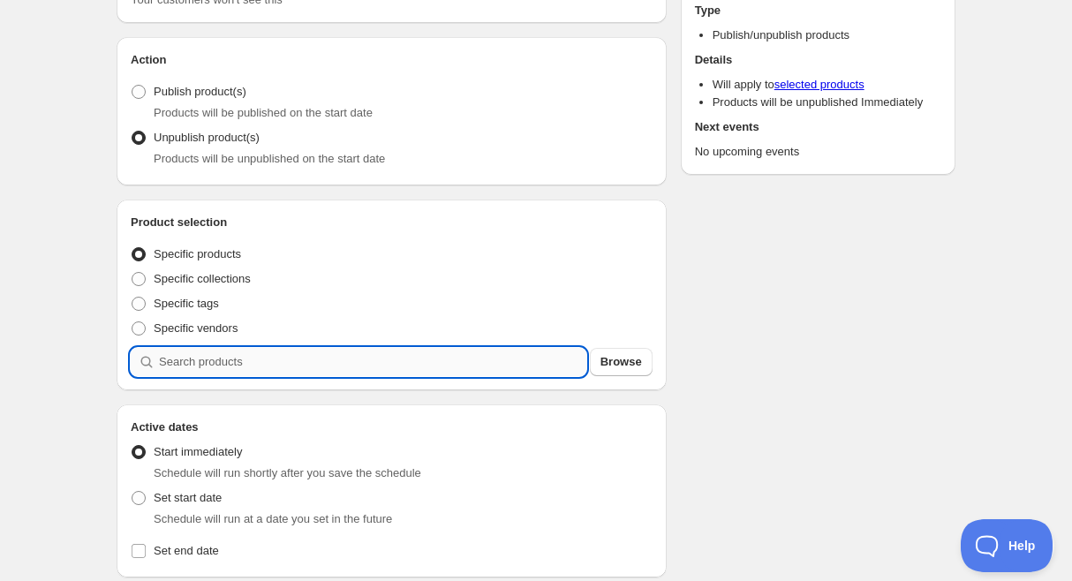
click at [361, 361] on input "search" at bounding box center [372, 362] width 427 height 28
type input "w"
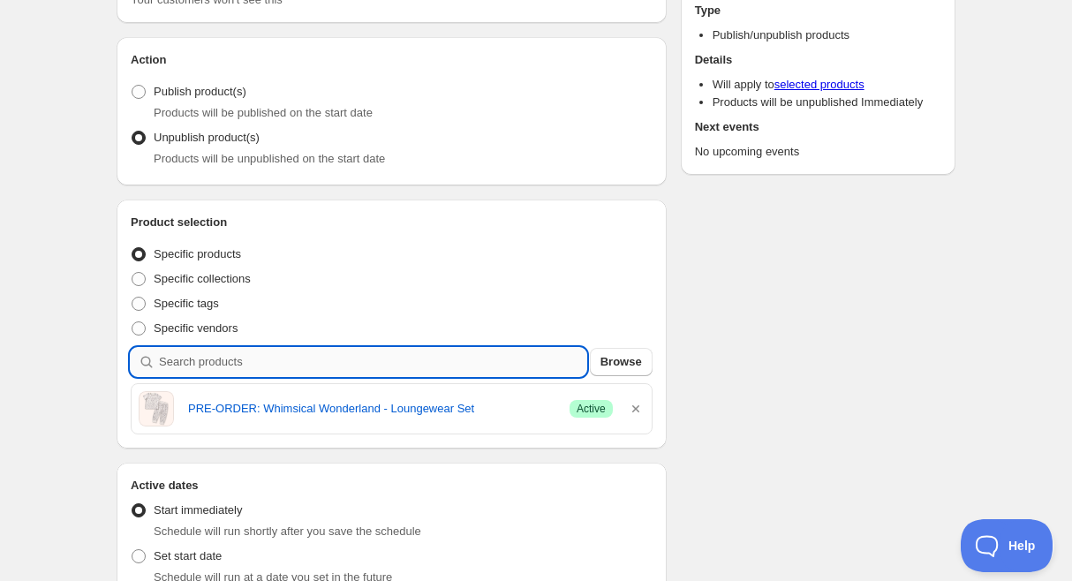
click at [316, 365] on input "search" at bounding box center [372, 362] width 427 height 28
type input "t"
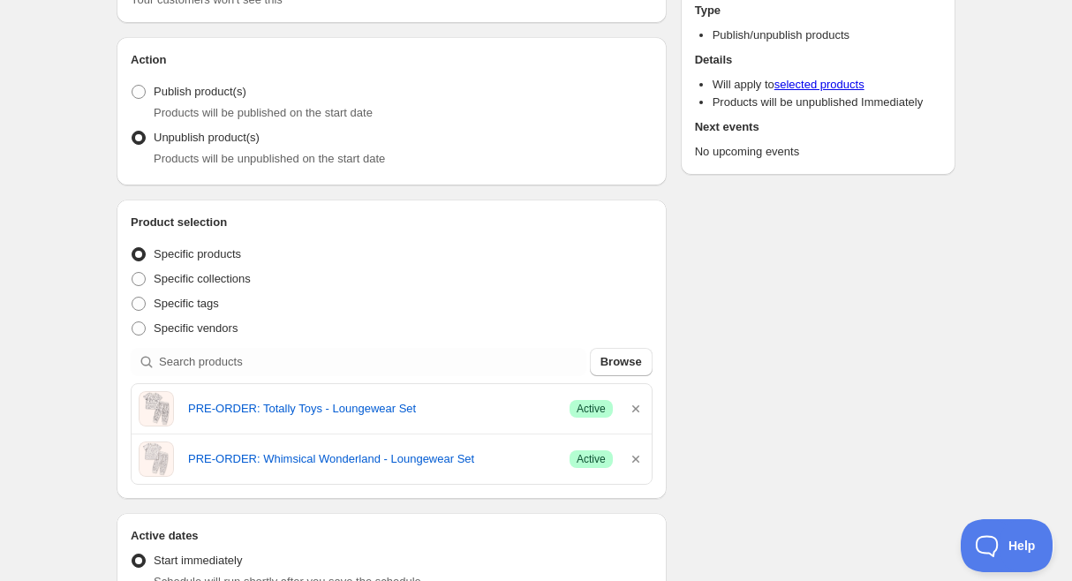
click at [796, 407] on div "Schedule name ADD ON END - Whimsical Wonderland & Totally Toys Your customers w…" at bounding box center [528, 587] width 853 height 1362
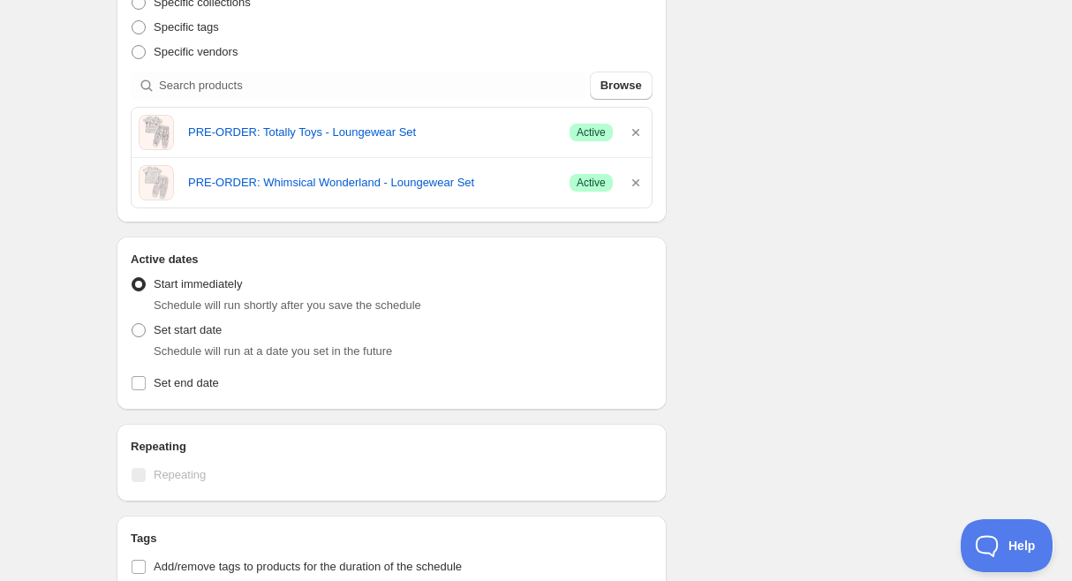
scroll to position [465, 0]
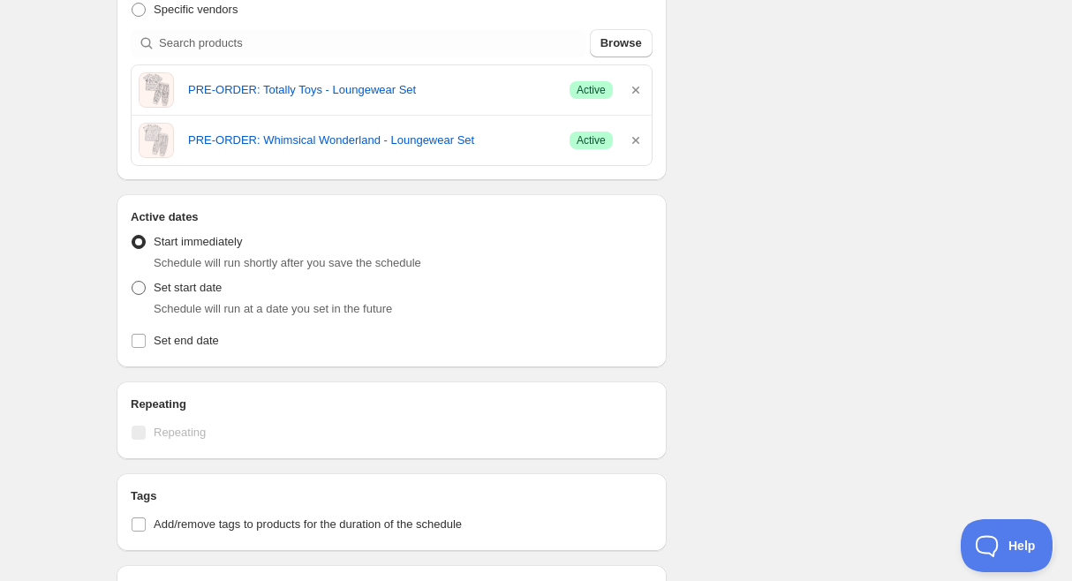
click at [144, 291] on span at bounding box center [139, 288] width 14 height 14
click at [132, 282] on input "Set start date" at bounding box center [132, 281] width 1 height 1
radio input "true"
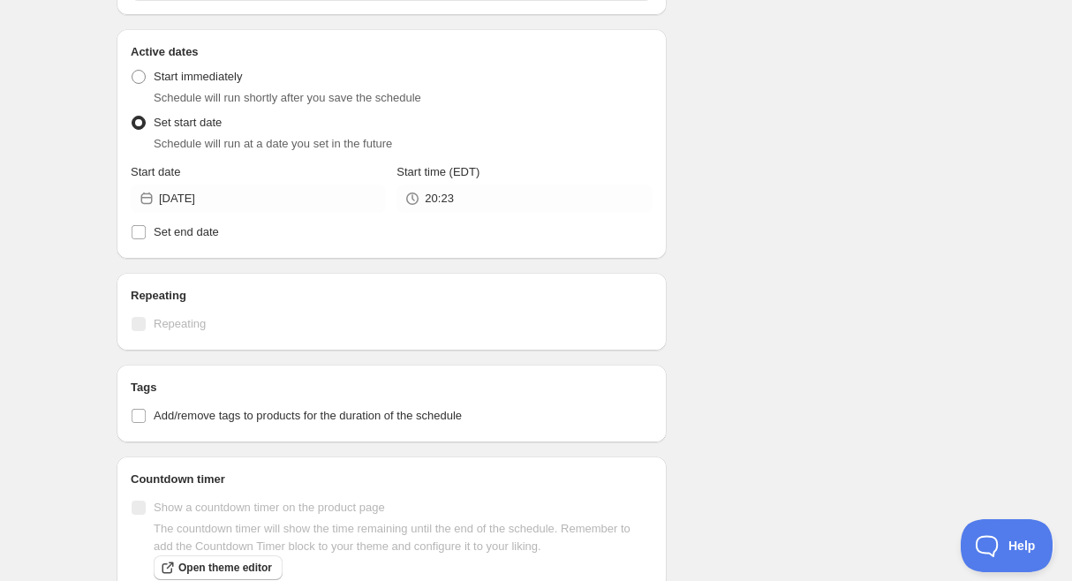
scroll to position [582, 0]
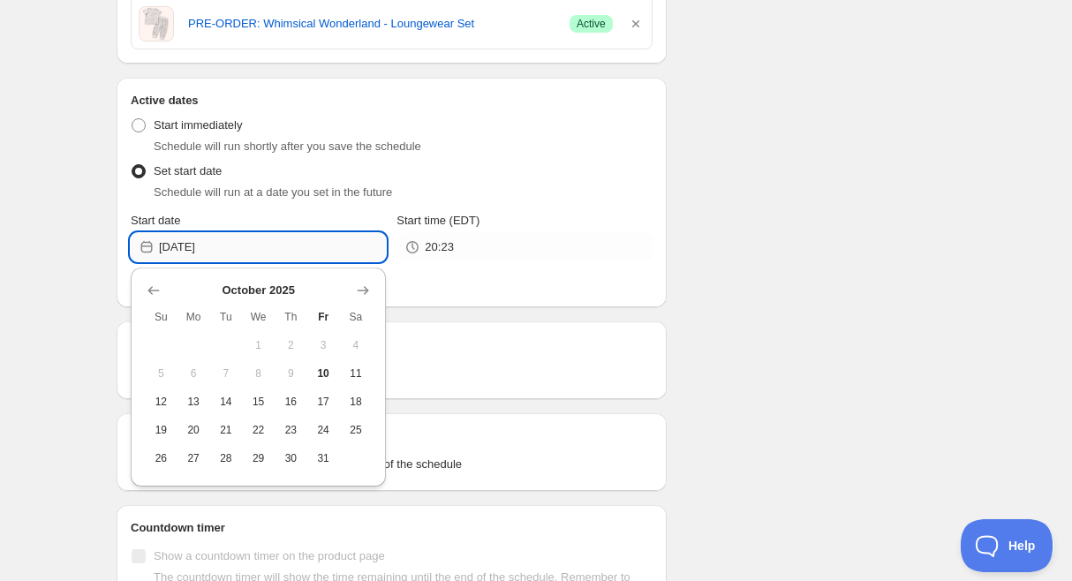
click at [300, 255] on input "[DATE]" at bounding box center [272, 247] width 227 height 28
click at [200, 459] on span "27" at bounding box center [194, 458] width 19 height 14
type input "[DATE]"
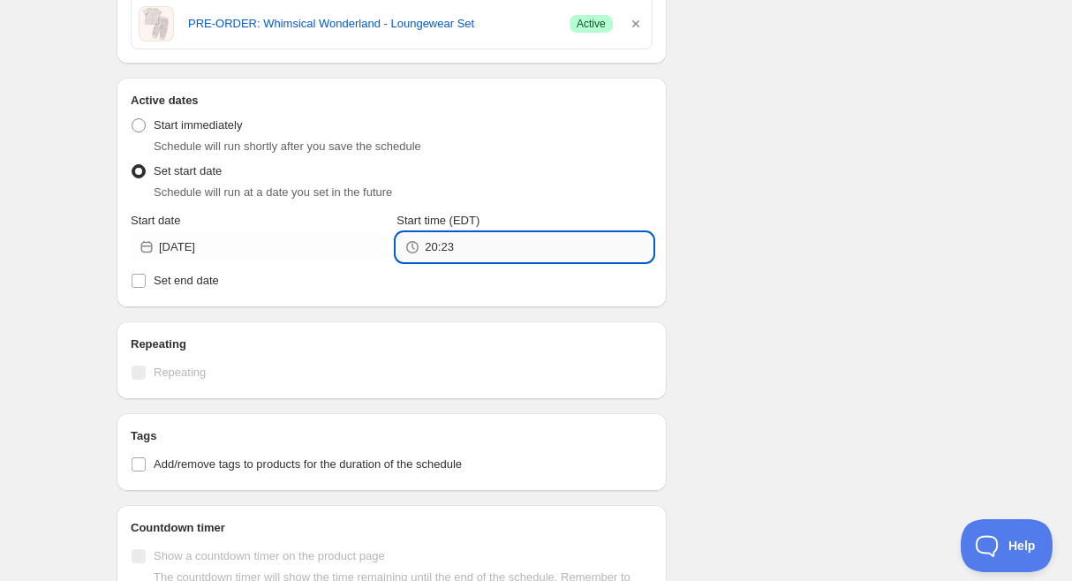
click at [547, 242] on input "20:23" at bounding box center [538, 247] width 227 height 28
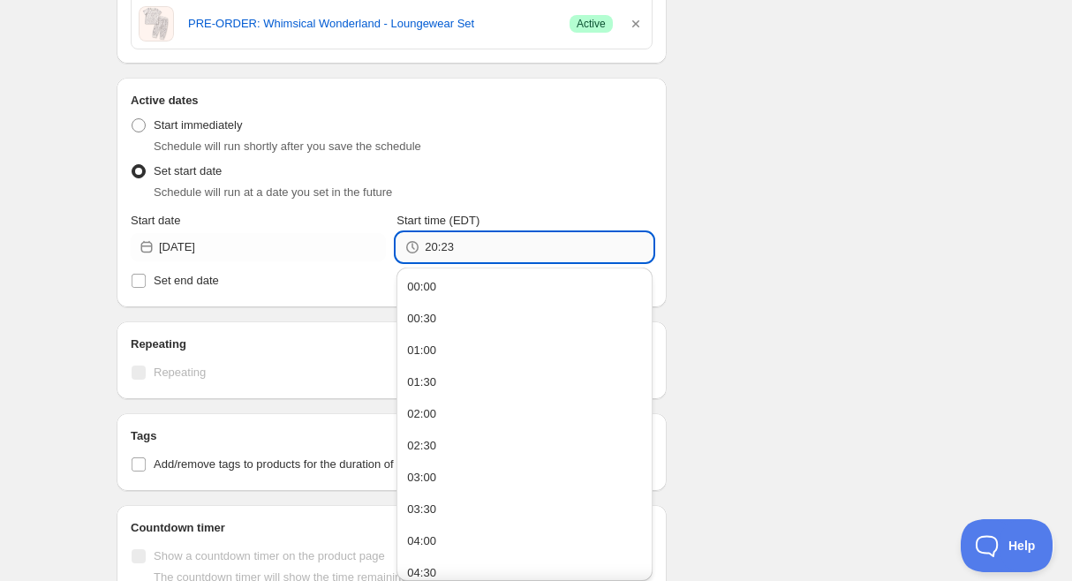
click at [547, 242] on input "20:23" at bounding box center [538, 247] width 227 height 28
click at [878, 244] on div "Schedule name ADD ON END - Whimsical Wonderland & Totally Toys Your customers w…" at bounding box center [528, 180] width 853 height 1419
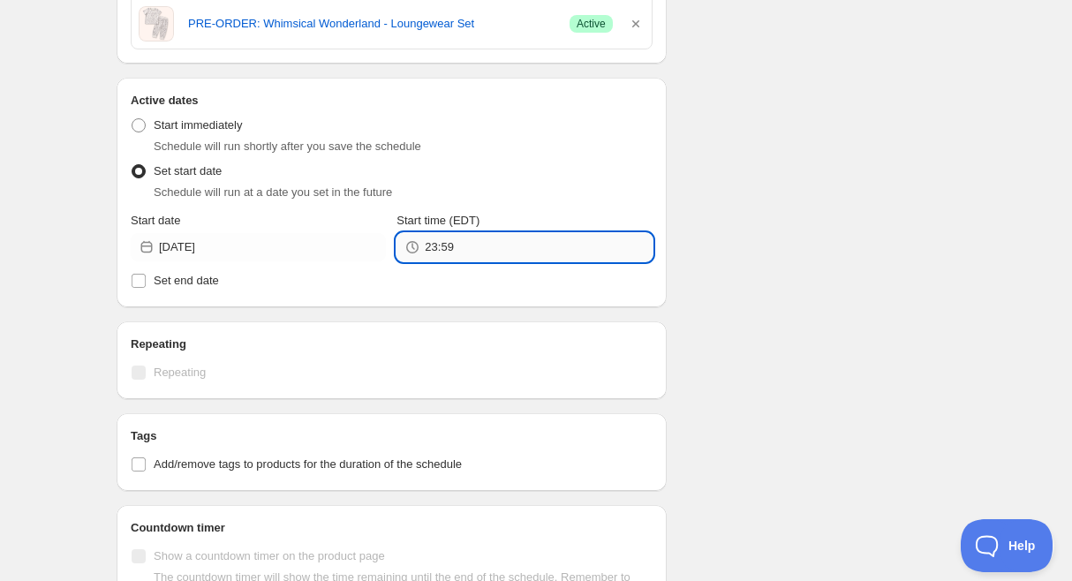
click at [513, 258] on input "23:59" at bounding box center [538, 247] width 227 height 28
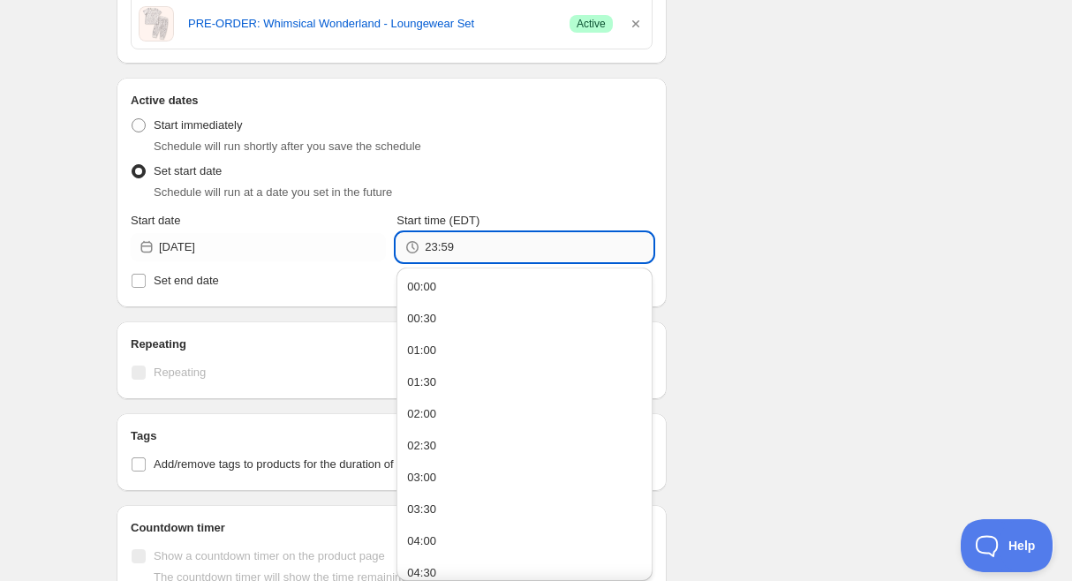
click at [513, 258] on input "23:59" at bounding box center [538, 247] width 227 height 28
type input "23:59"
click at [700, 255] on div "Schedule name ADD ON END - Whimsical Wonderland & Totally Toys Your customers w…" at bounding box center [528, 180] width 853 height 1419
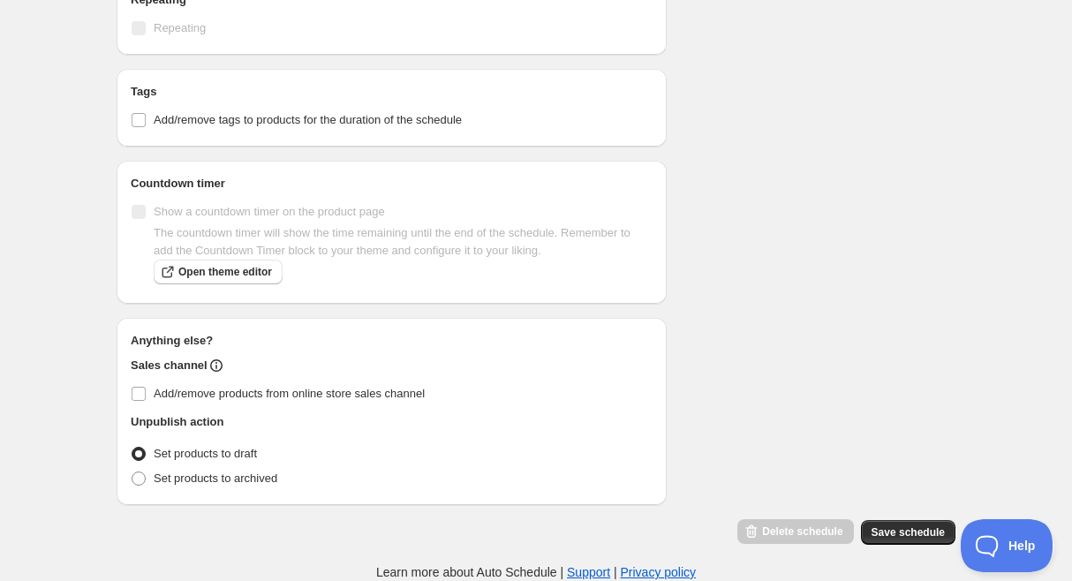
scroll to position [926, 0]
click at [900, 532] on span "Save schedule" at bounding box center [907, 532] width 73 height 14
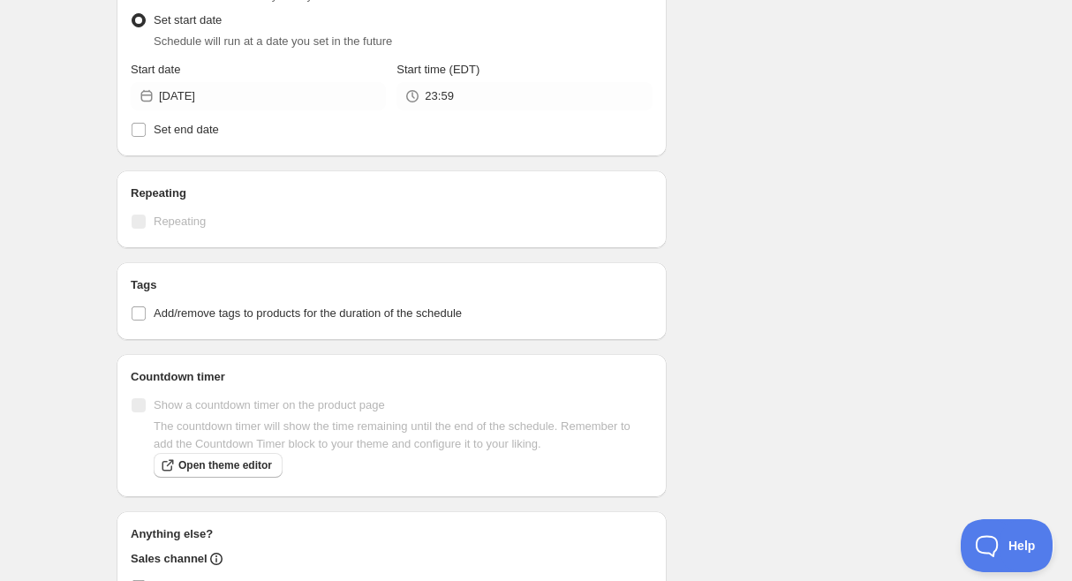
scroll to position [832, 0]
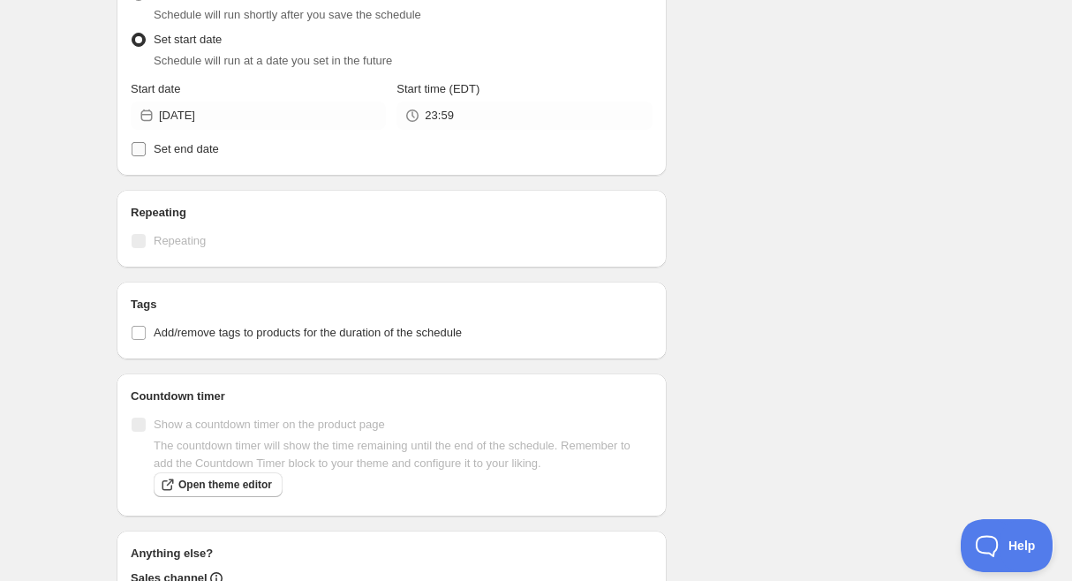
click at [173, 150] on span "Set end date" at bounding box center [186, 148] width 65 height 13
click at [146, 150] on input "Set end date" at bounding box center [139, 149] width 14 height 14
checkbox input "true"
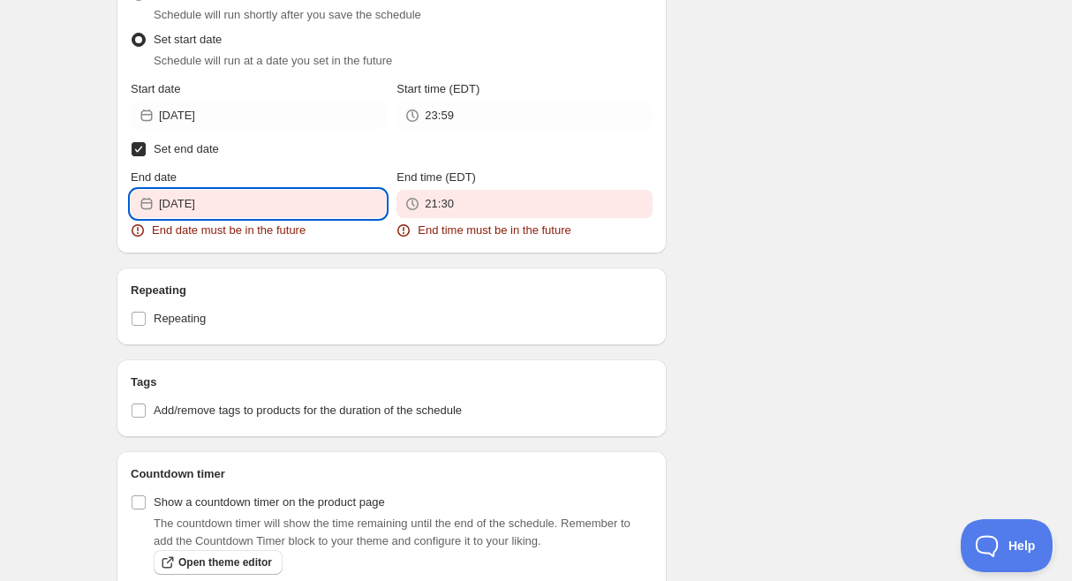
click at [264, 214] on input "[DATE]" at bounding box center [272, 204] width 227 height 28
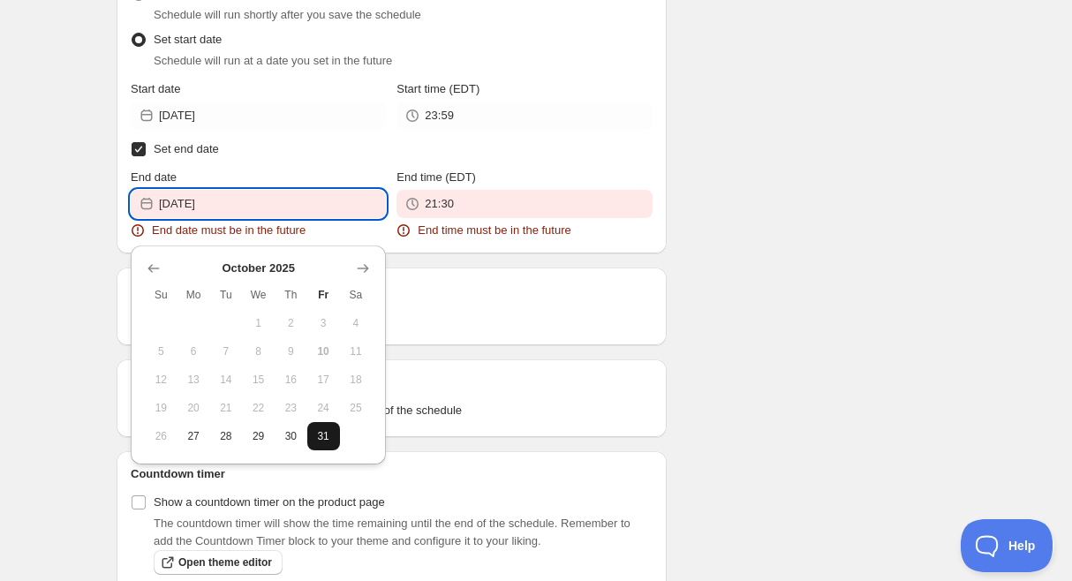
click at [331, 435] on span "31" at bounding box center [323, 436] width 19 height 14
type input "[DATE]"
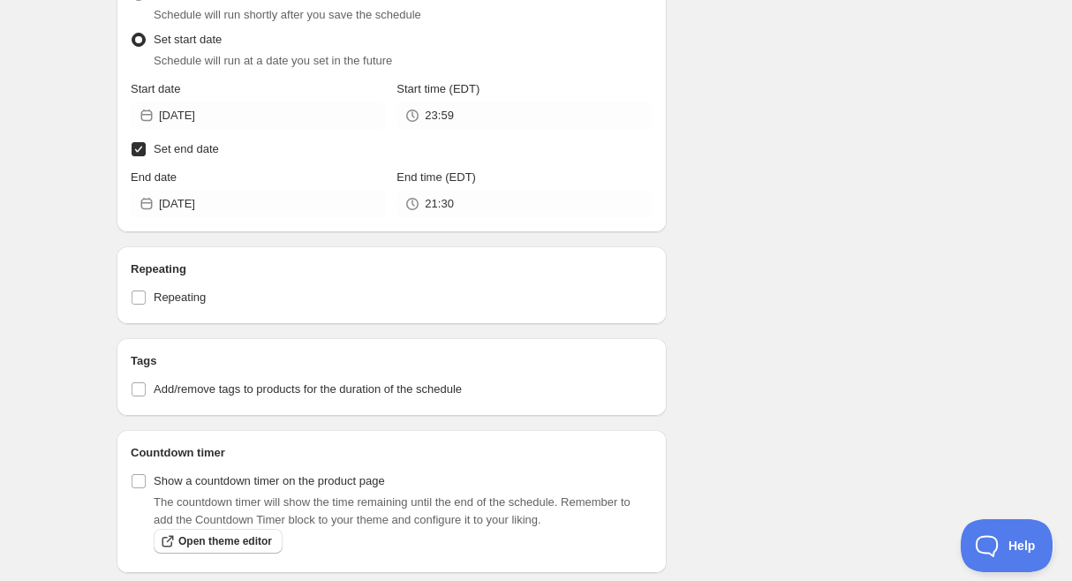
click at [141, 150] on input "Set end date" at bounding box center [139, 149] width 14 height 14
checkbox input "false"
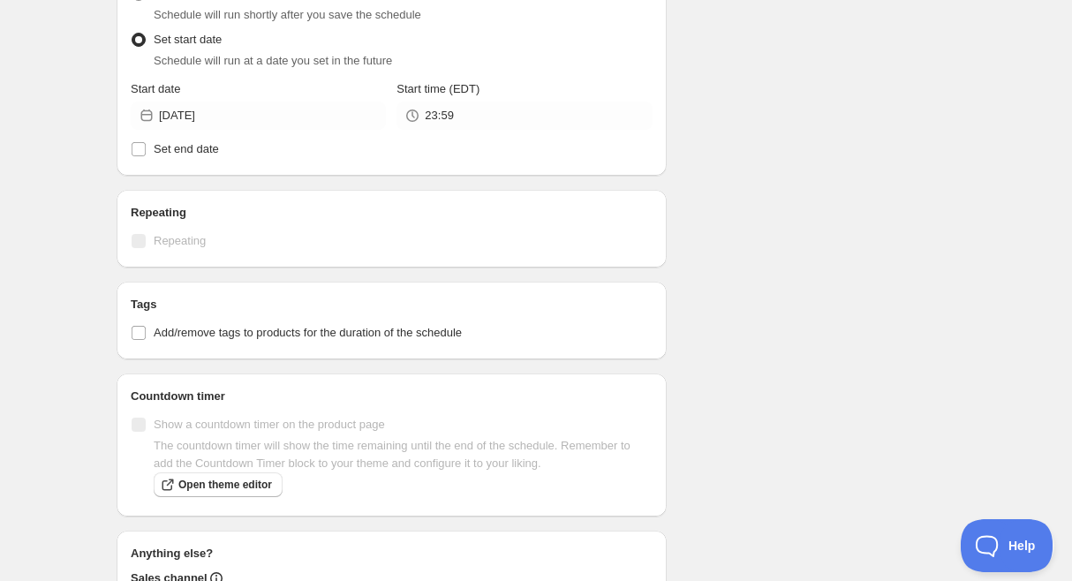
scroll to position [18, 0]
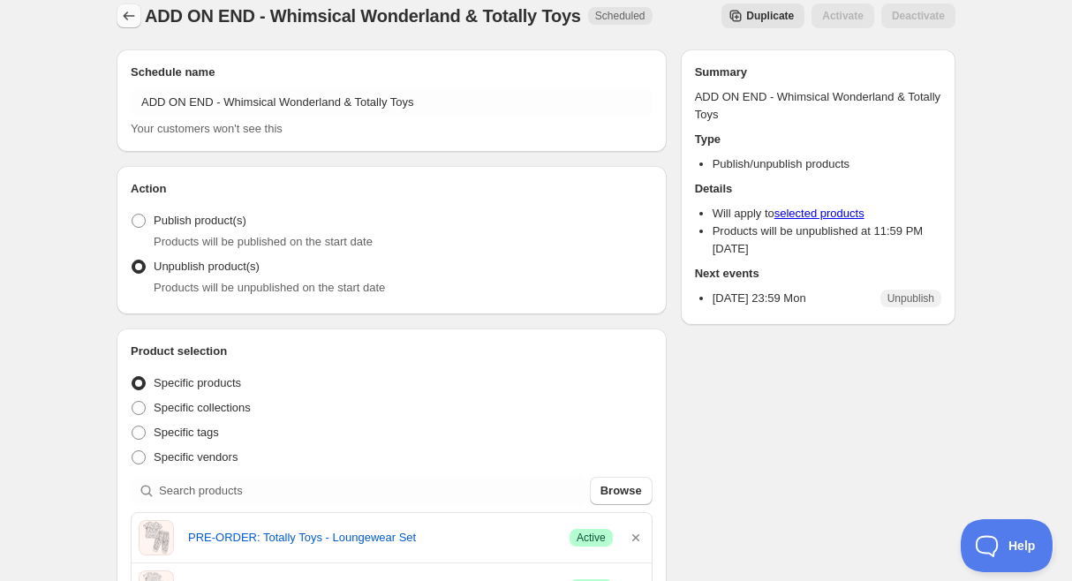
click at [132, 17] on icon "Schedules" at bounding box center [129, 16] width 18 height 18
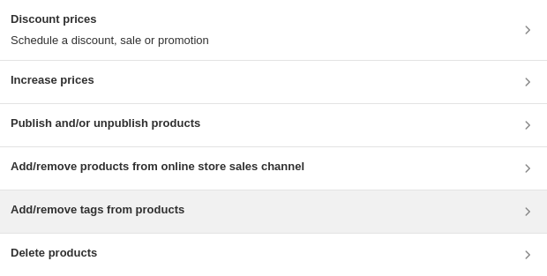
click at [246, 209] on div "Add/remove tags from products" at bounding box center [274, 211] width 526 height 21
click at [81, 216] on h3 "Add/remove tags from products" at bounding box center [98, 210] width 174 height 18
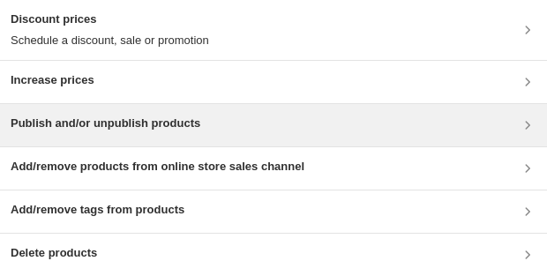
click at [253, 128] on div "Publish and/or unpublish products" at bounding box center [274, 125] width 526 height 21
